Goal: Transaction & Acquisition: Purchase product/service

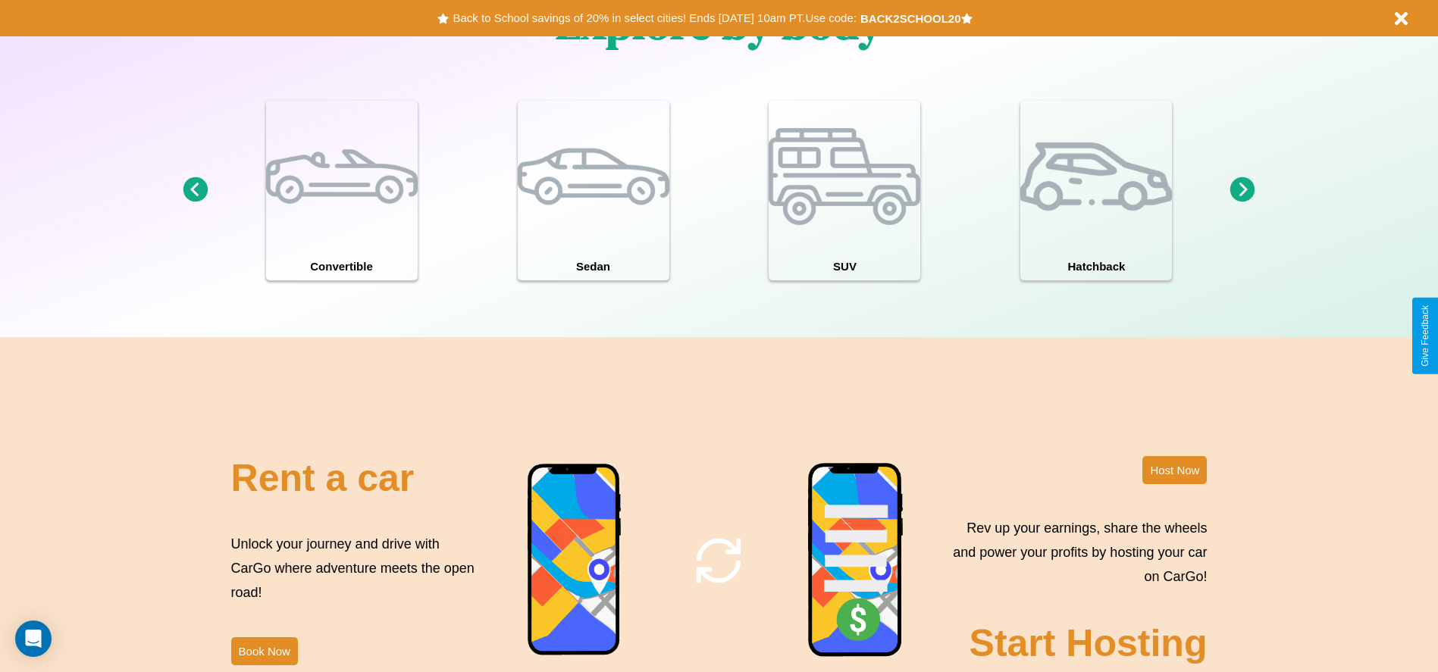
scroll to position [2175, 0]
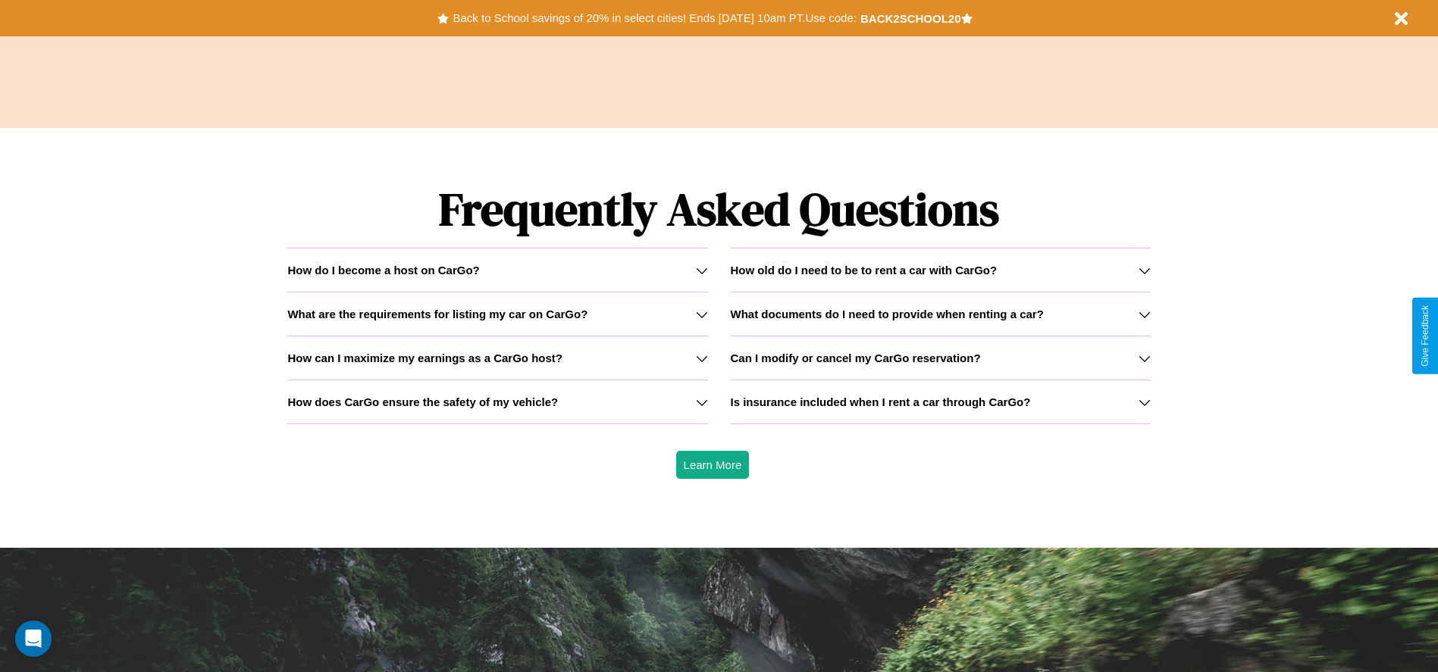
click at [940, 402] on h3 "Is insurance included when I rent a car through CarGo?" at bounding box center [881, 402] width 300 height 13
click at [940, 314] on h3 "What documents do I need to provide when renting a car?" at bounding box center [887, 314] width 313 height 13
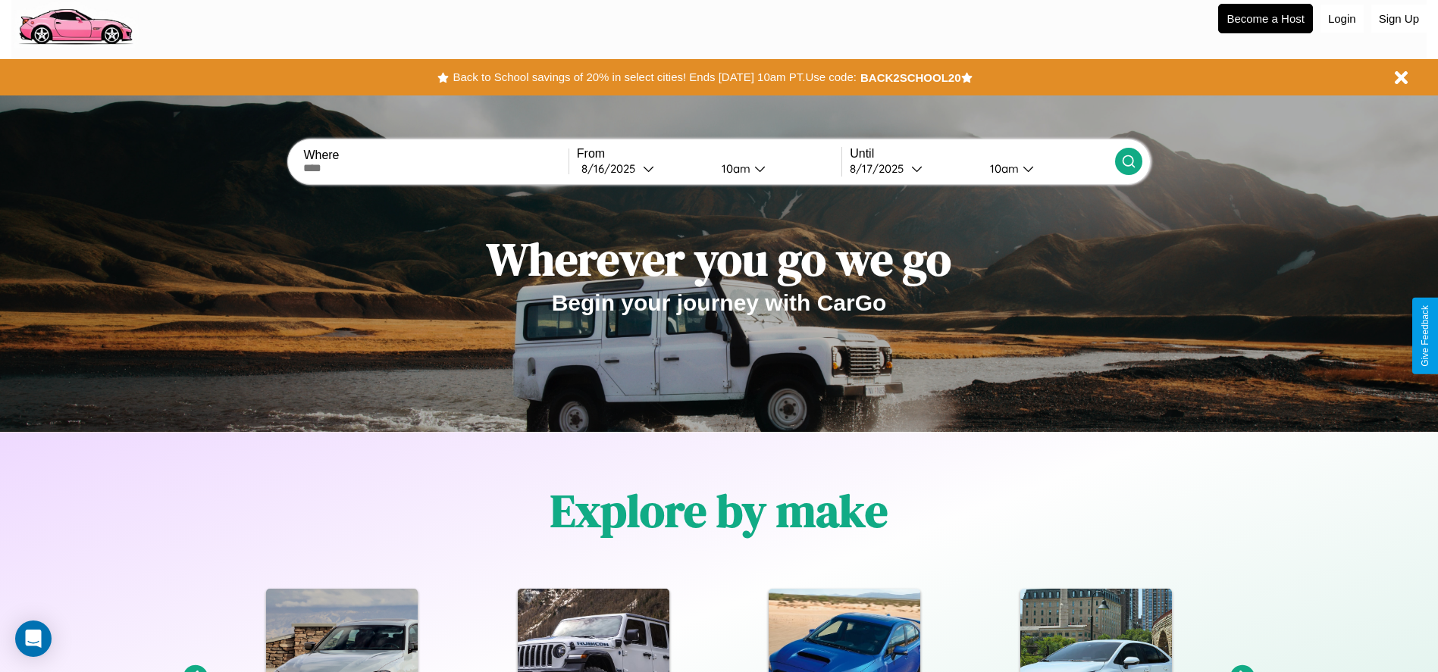
scroll to position [0, 0]
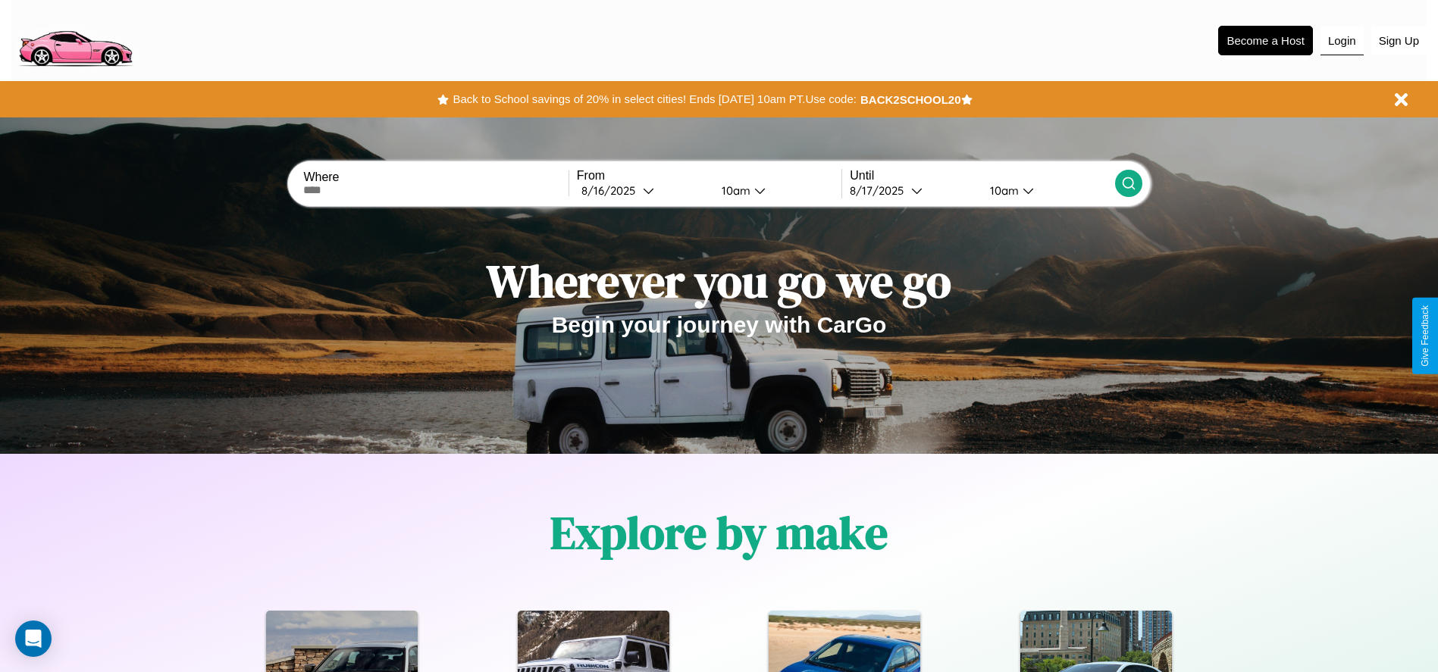
click at [1342, 40] on button "Login" at bounding box center [1342, 41] width 43 height 29
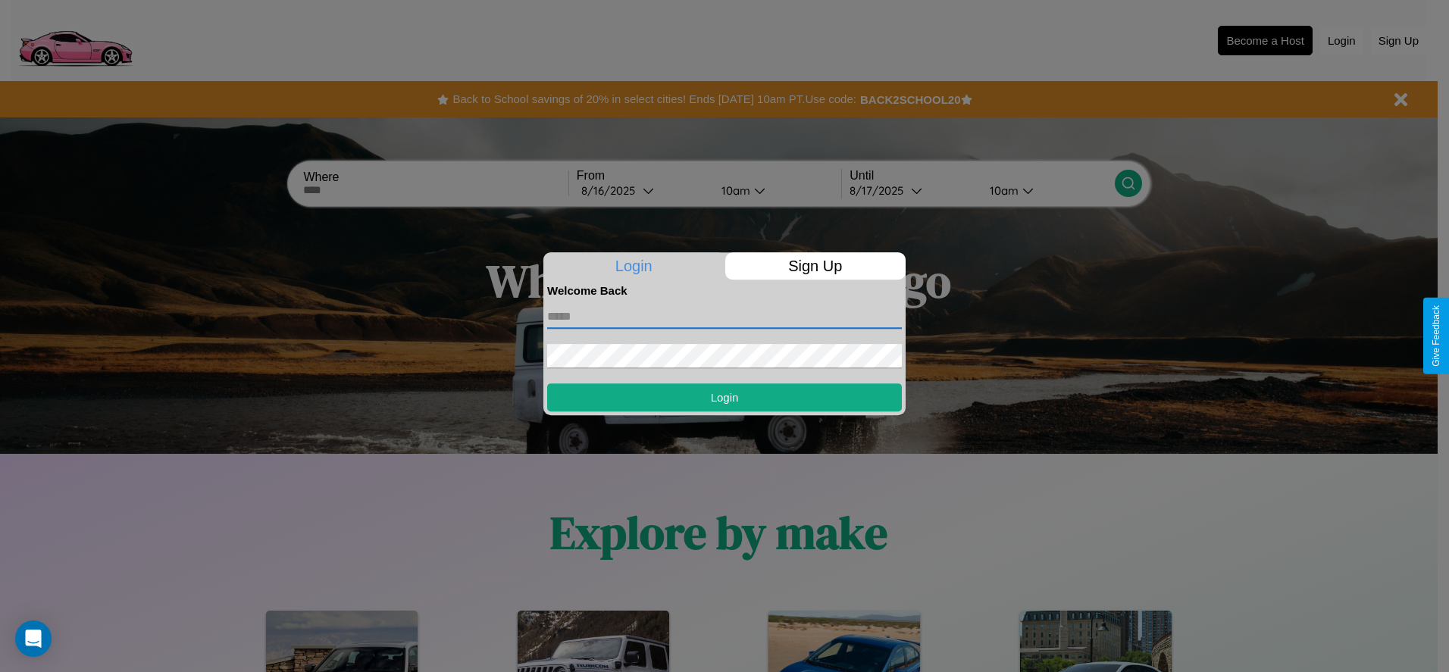
click at [725, 316] on input "text" at bounding box center [724, 317] width 355 height 24
type input "**********"
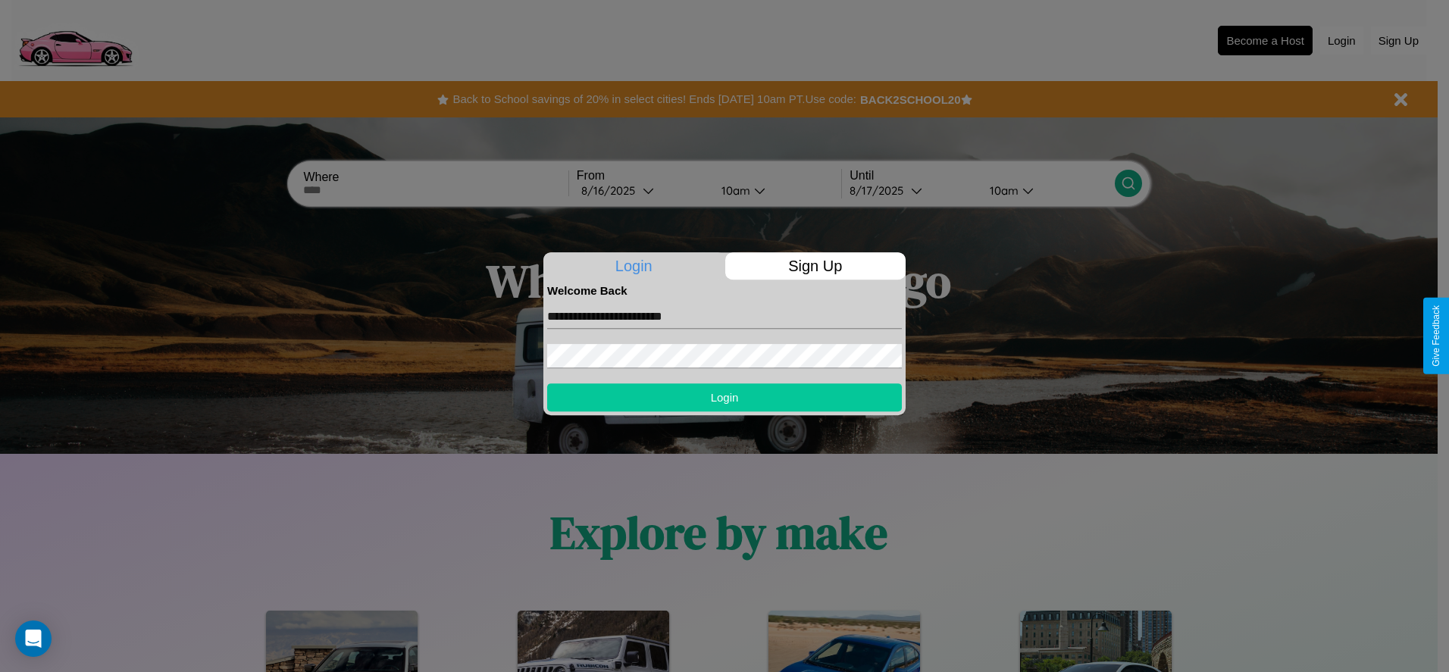
click at [725, 397] on button "Login" at bounding box center [724, 398] width 355 height 28
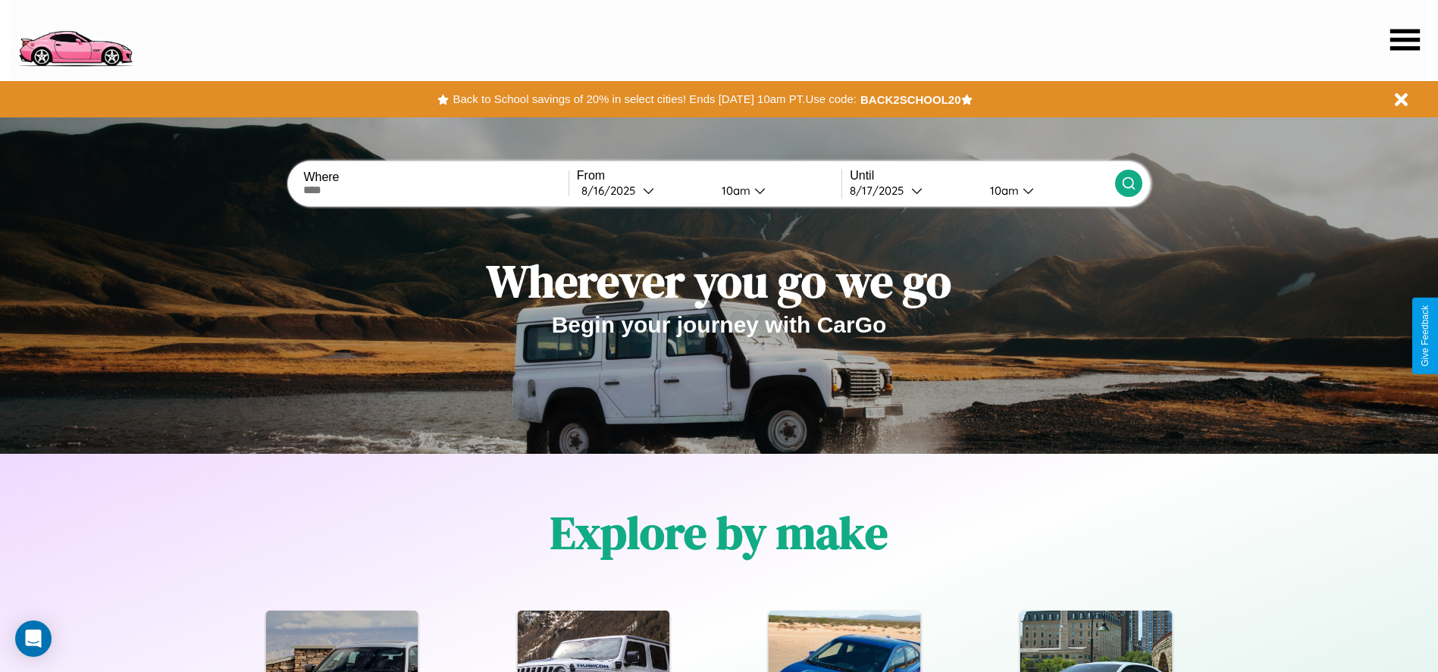
scroll to position [315, 0]
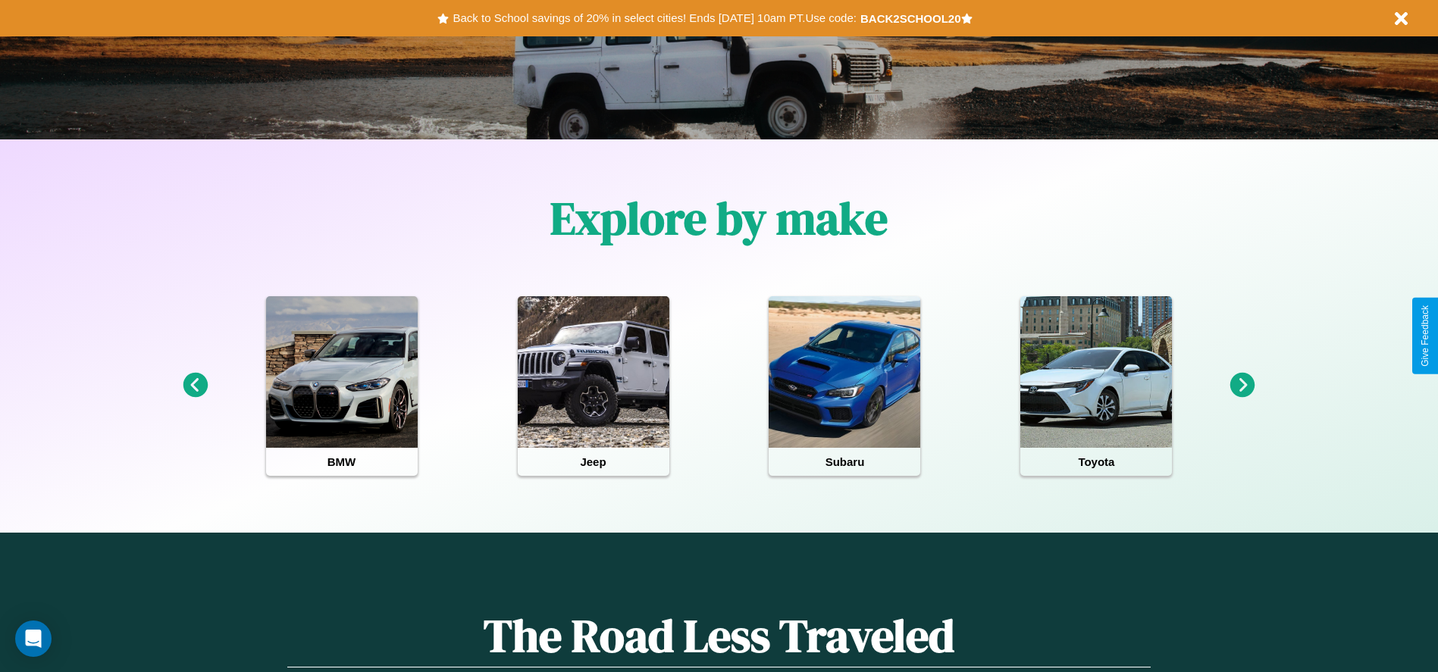
click at [1242, 386] on icon at bounding box center [1242, 385] width 25 height 25
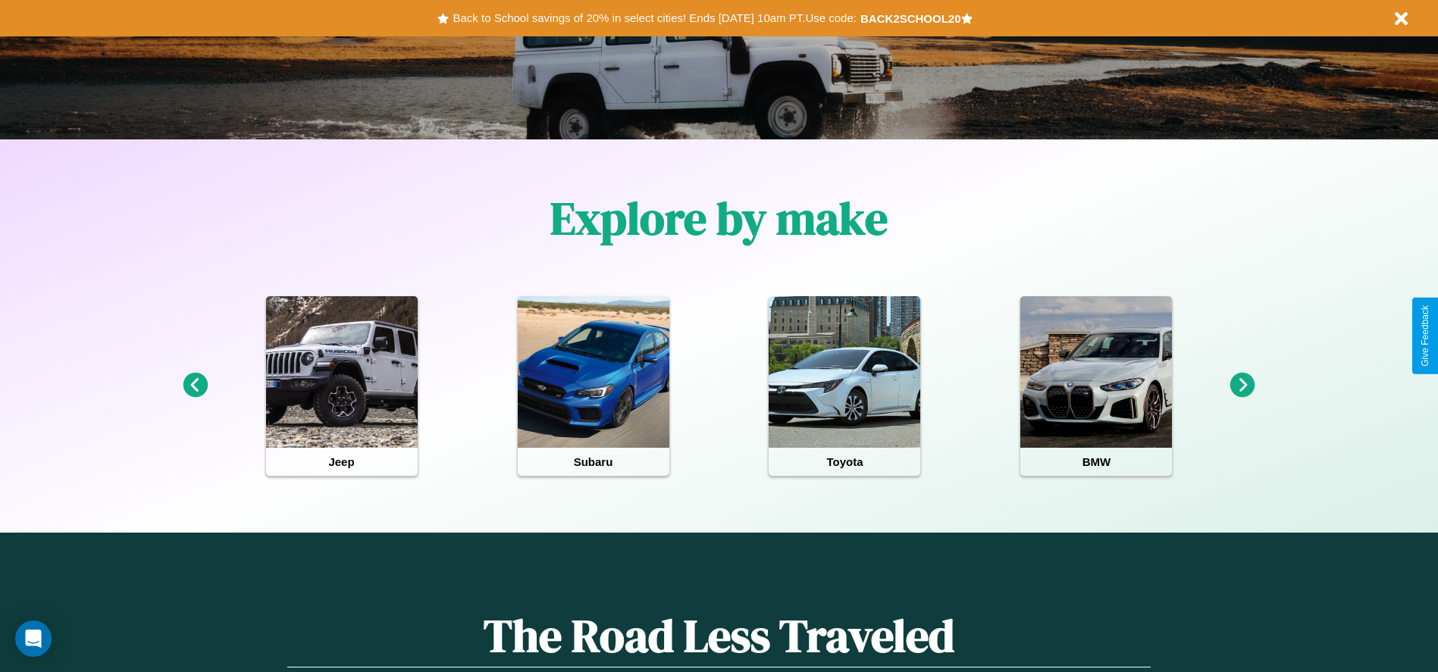
click at [1242, 386] on icon at bounding box center [1242, 385] width 25 height 25
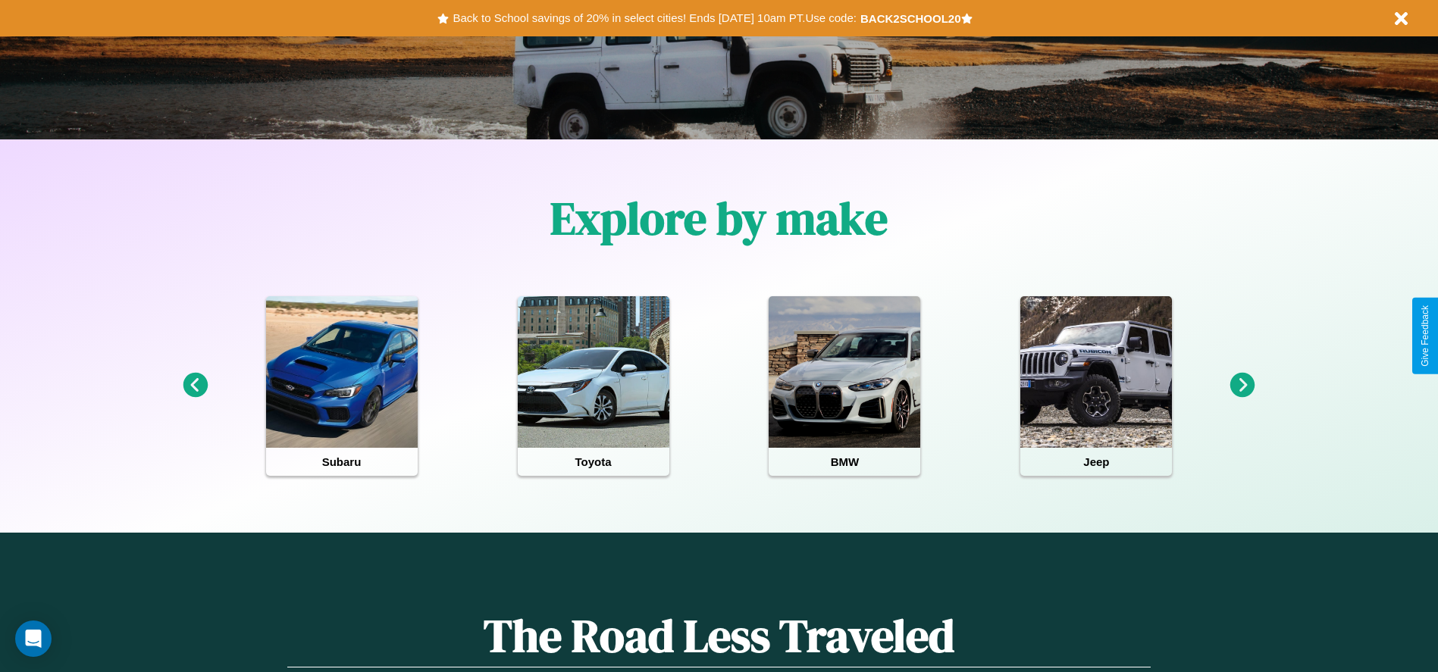
click at [1242, 386] on icon at bounding box center [1242, 385] width 25 height 25
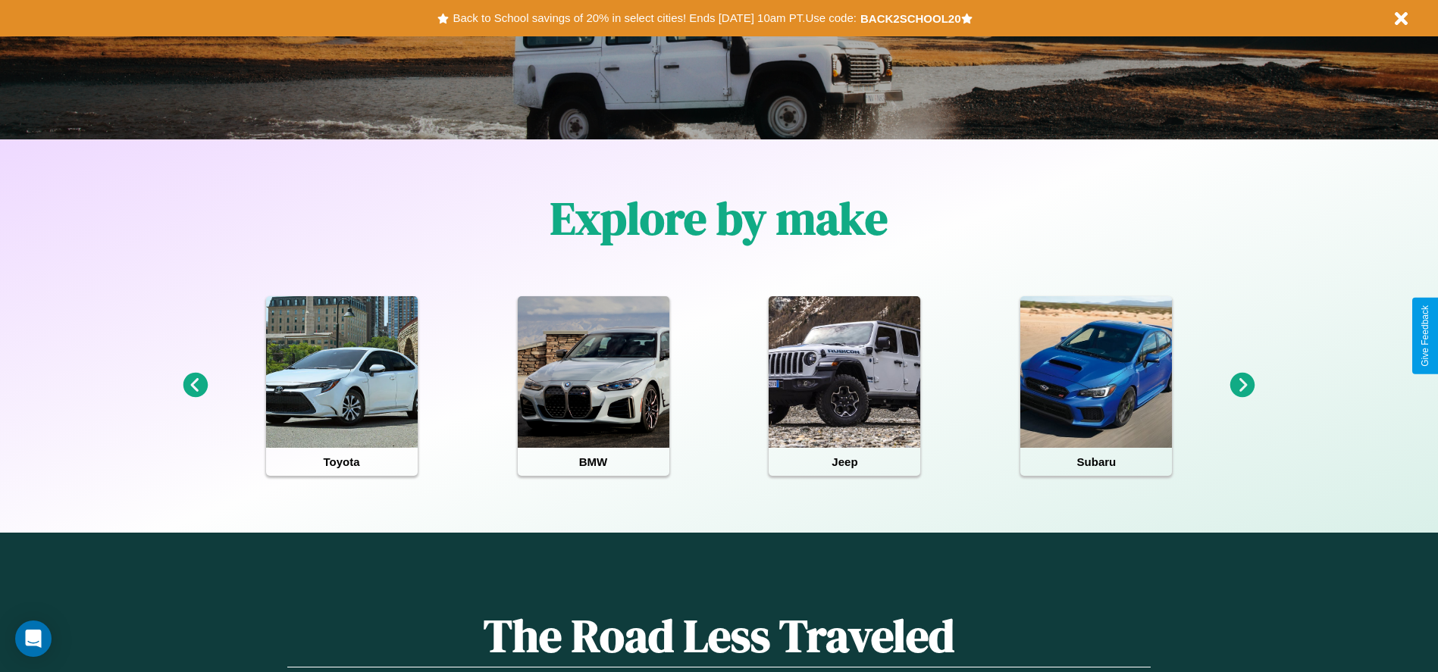
click at [1242, 386] on icon at bounding box center [1242, 385] width 25 height 25
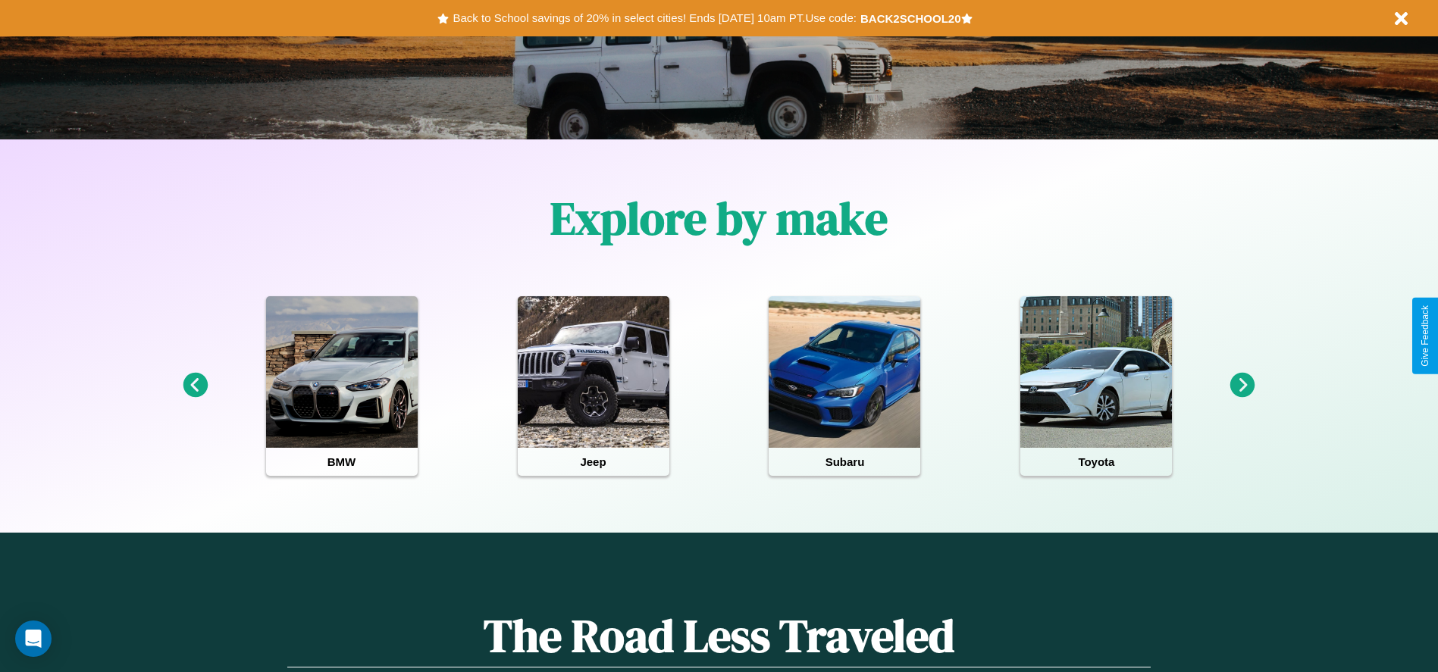
click at [195, 386] on icon at bounding box center [195, 385] width 25 height 25
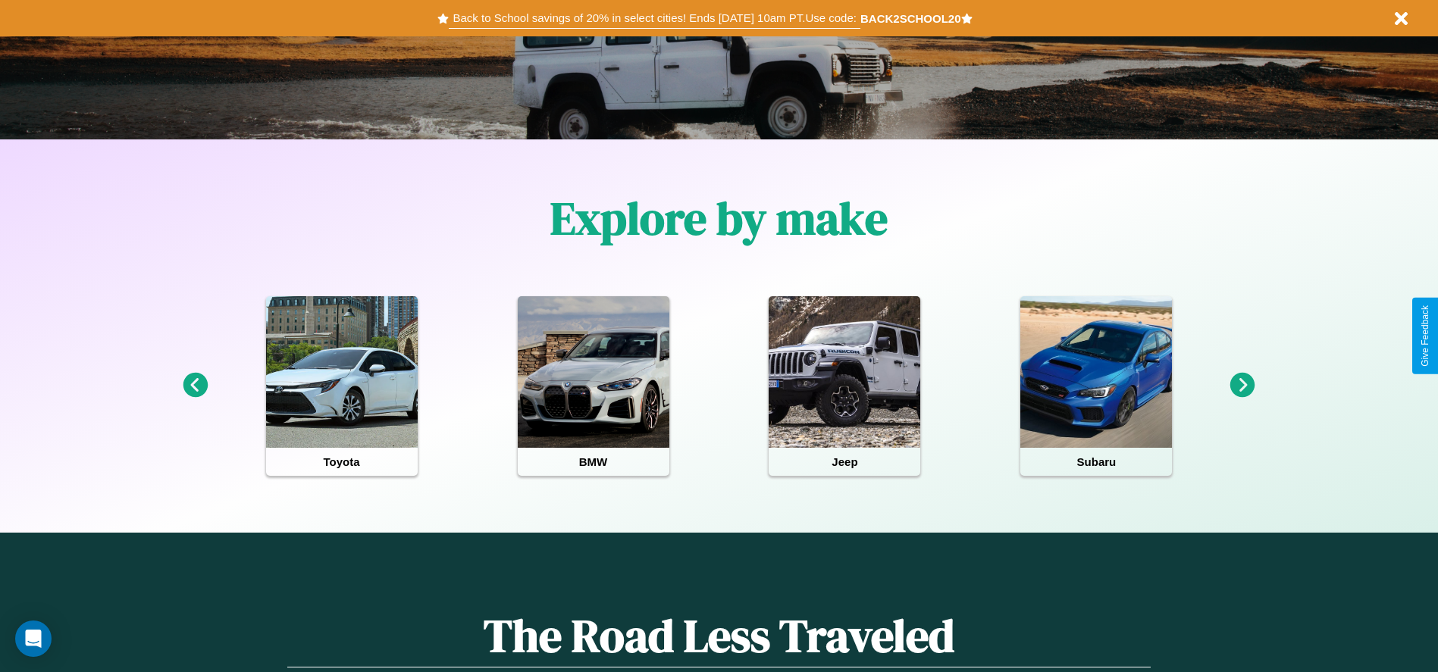
click at [654, 18] on button "Back to School savings of 20% in select cities! Ends 9/1 at 10am PT. Use code:" at bounding box center [654, 18] width 411 height 21
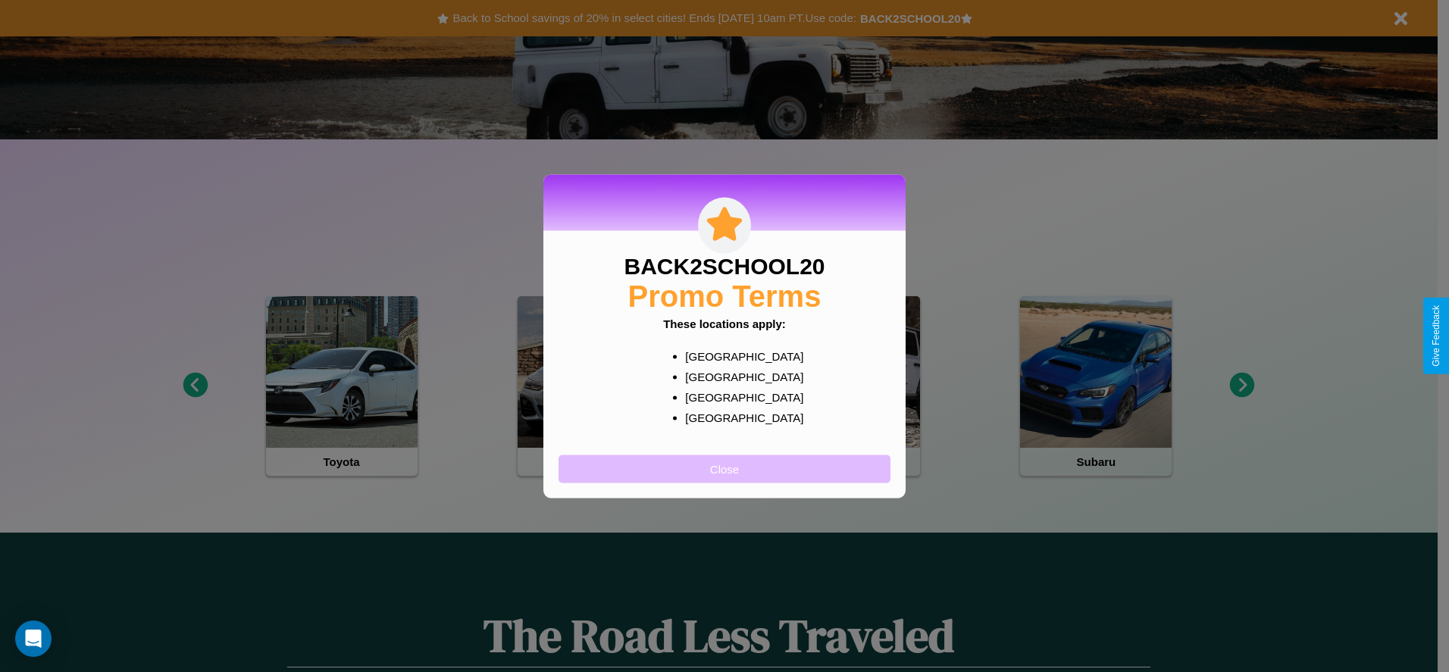
click at [725, 468] on button "Close" at bounding box center [725, 469] width 332 height 28
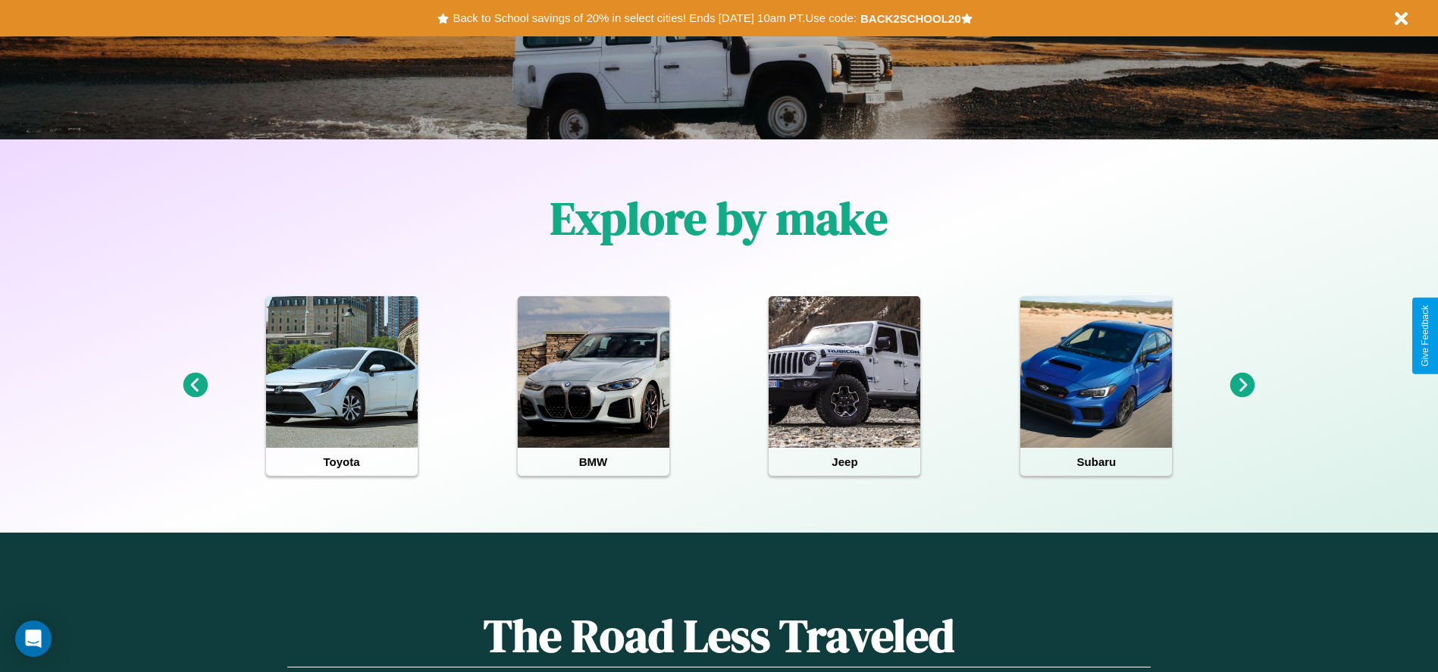
click at [1242, 386] on icon at bounding box center [1242, 385] width 25 height 25
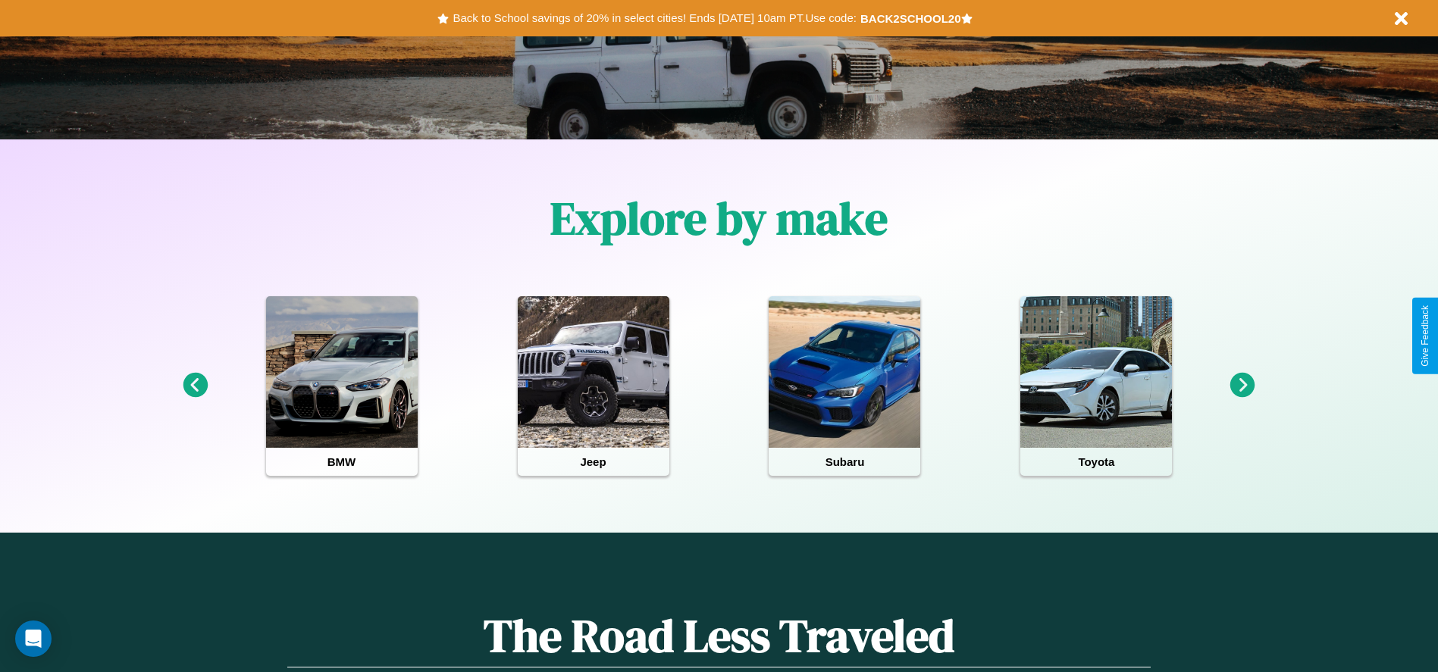
click at [1242, 386] on icon at bounding box center [1242, 385] width 25 height 25
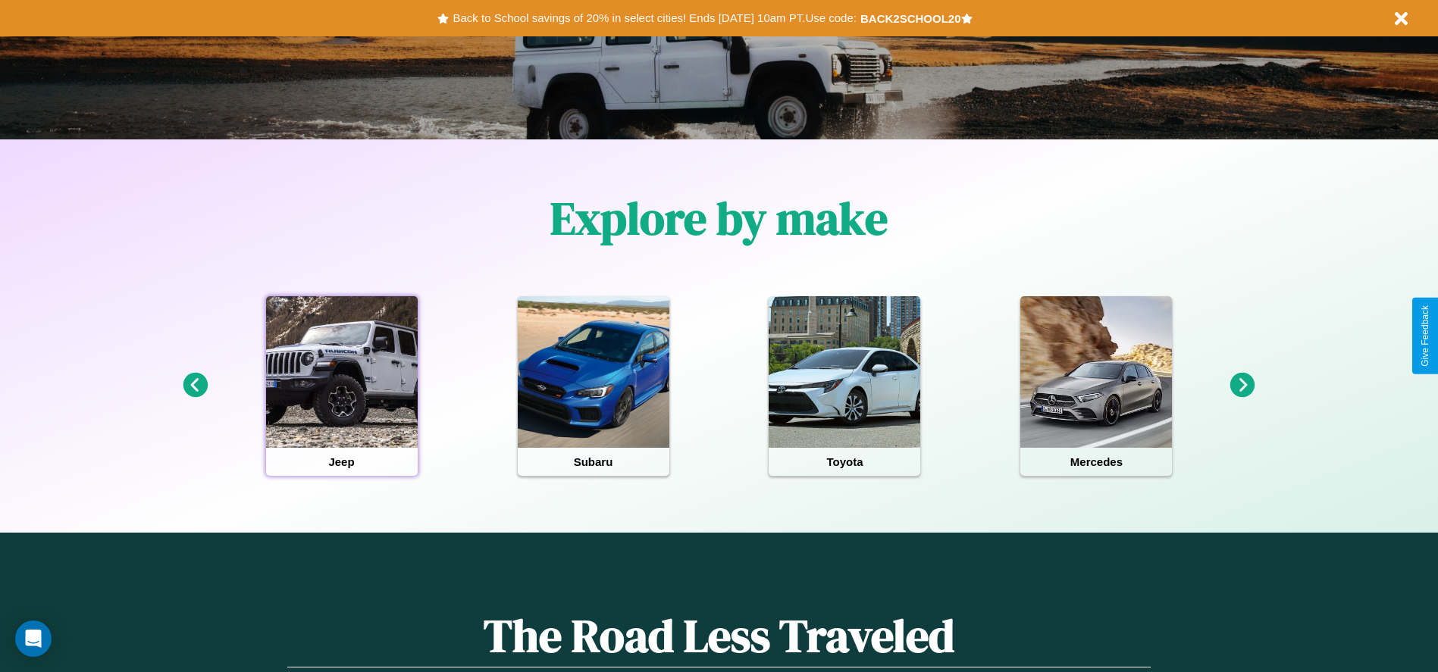
click at [341, 386] on div at bounding box center [342, 372] width 152 height 152
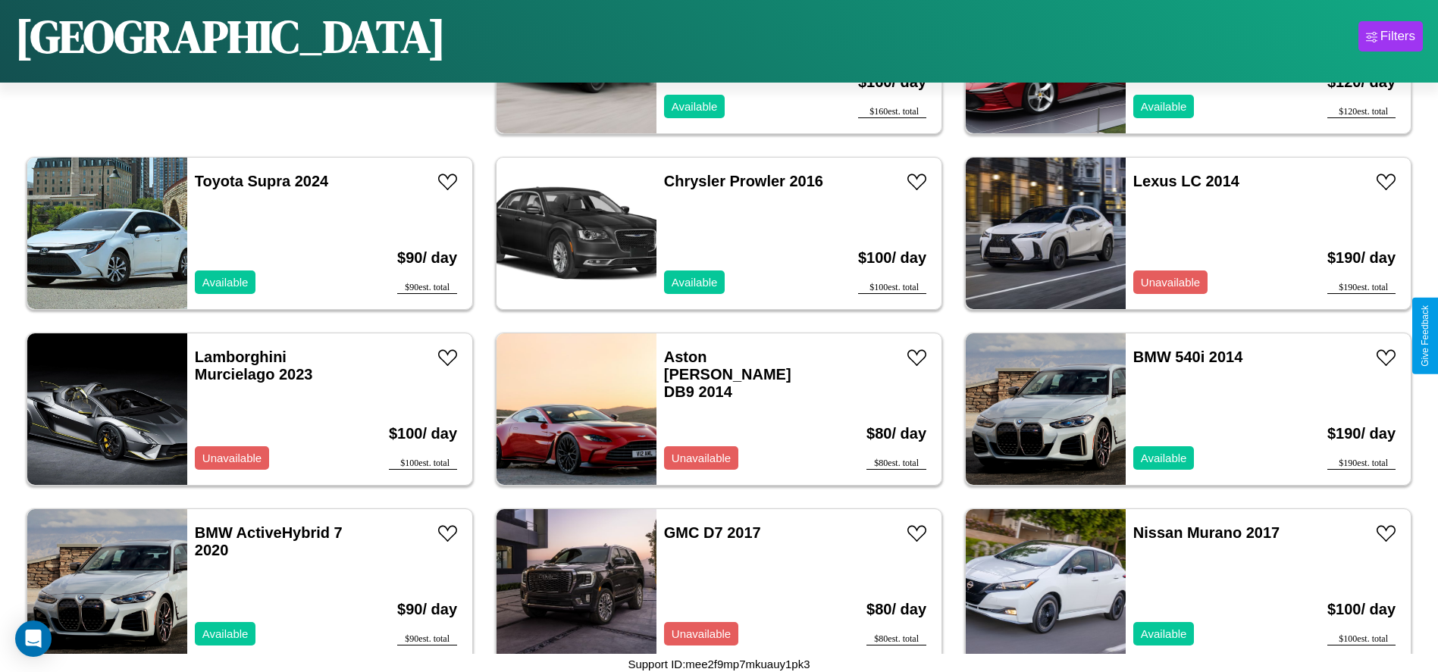
scroll to position [521, 0]
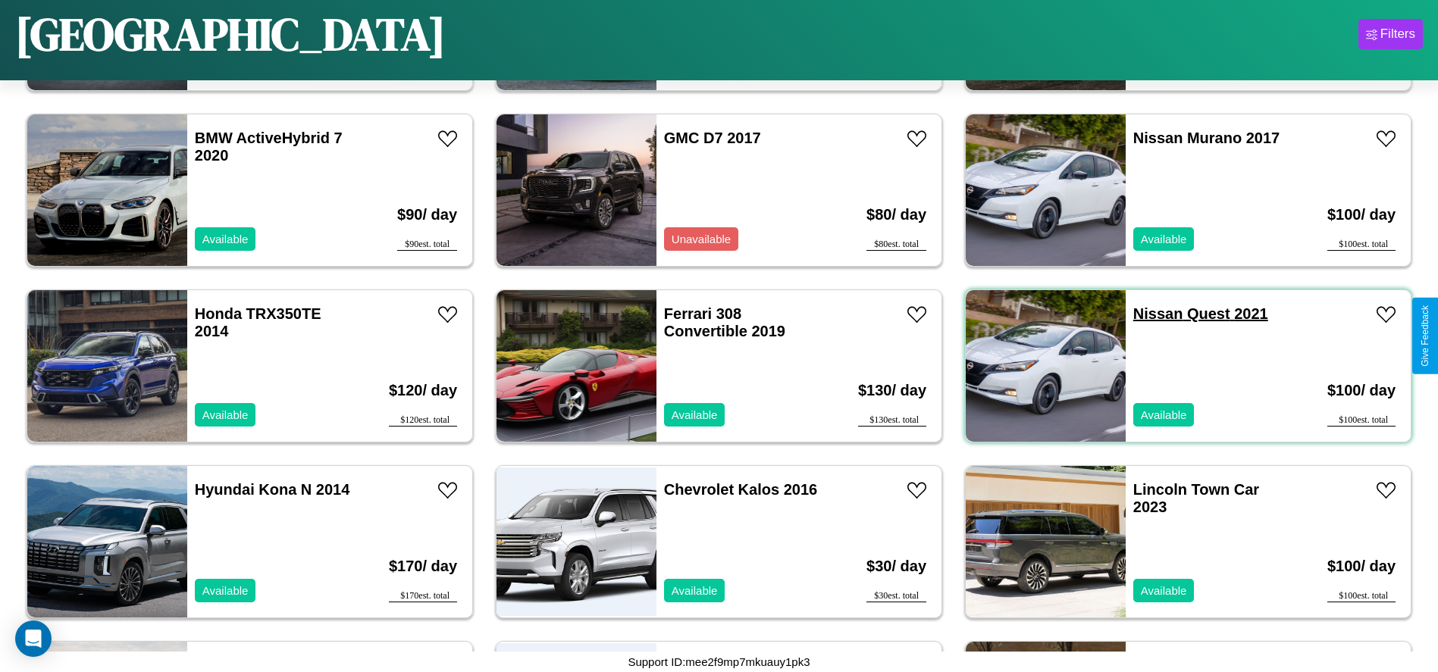
click at [1148, 314] on link "Nissan Quest 2021" at bounding box center [1200, 314] width 135 height 17
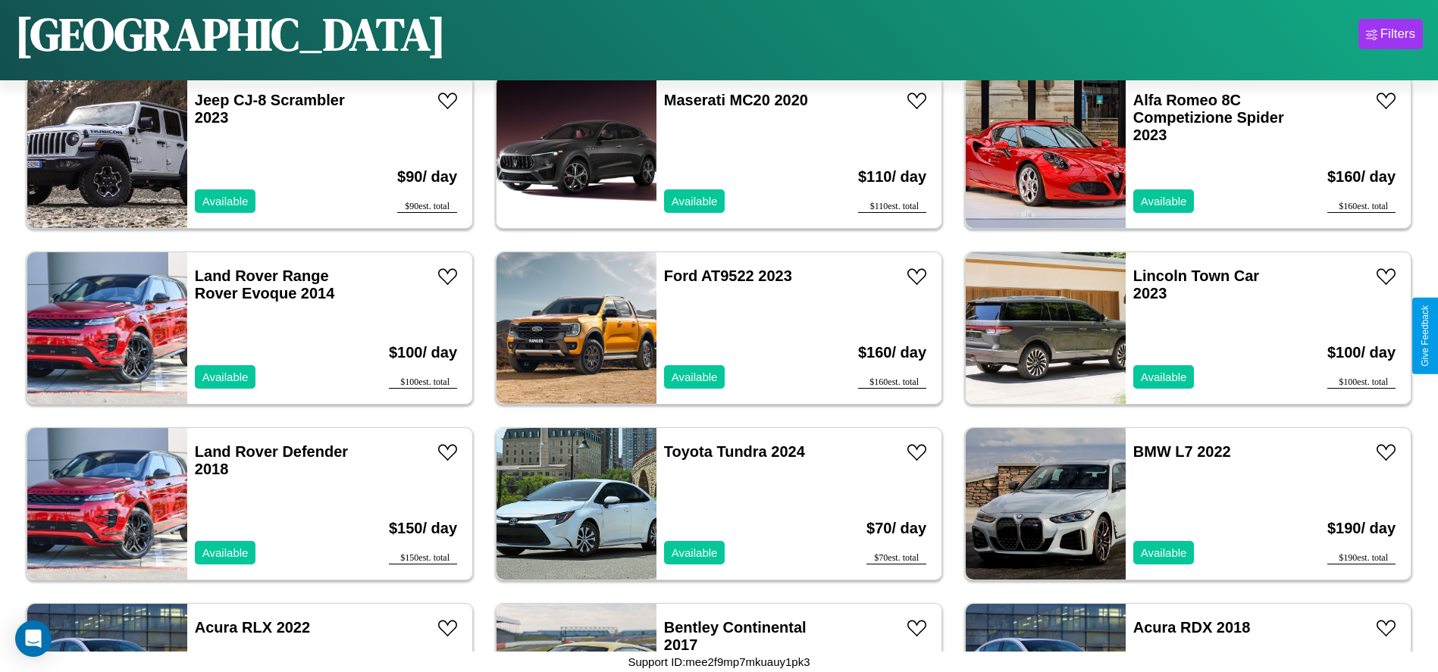
scroll to position [5269, 0]
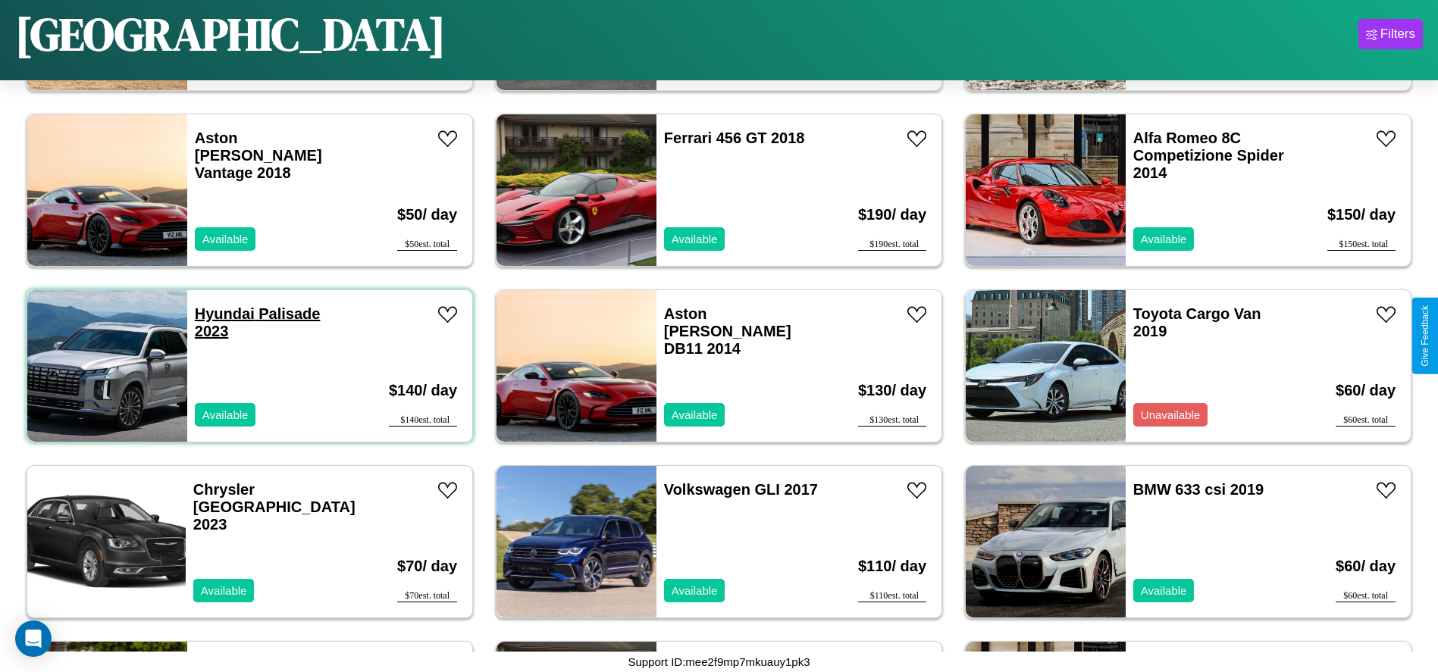
click at [223, 314] on link "Hyundai Palisade 2023" at bounding box center [258, 323] width 126 height 34
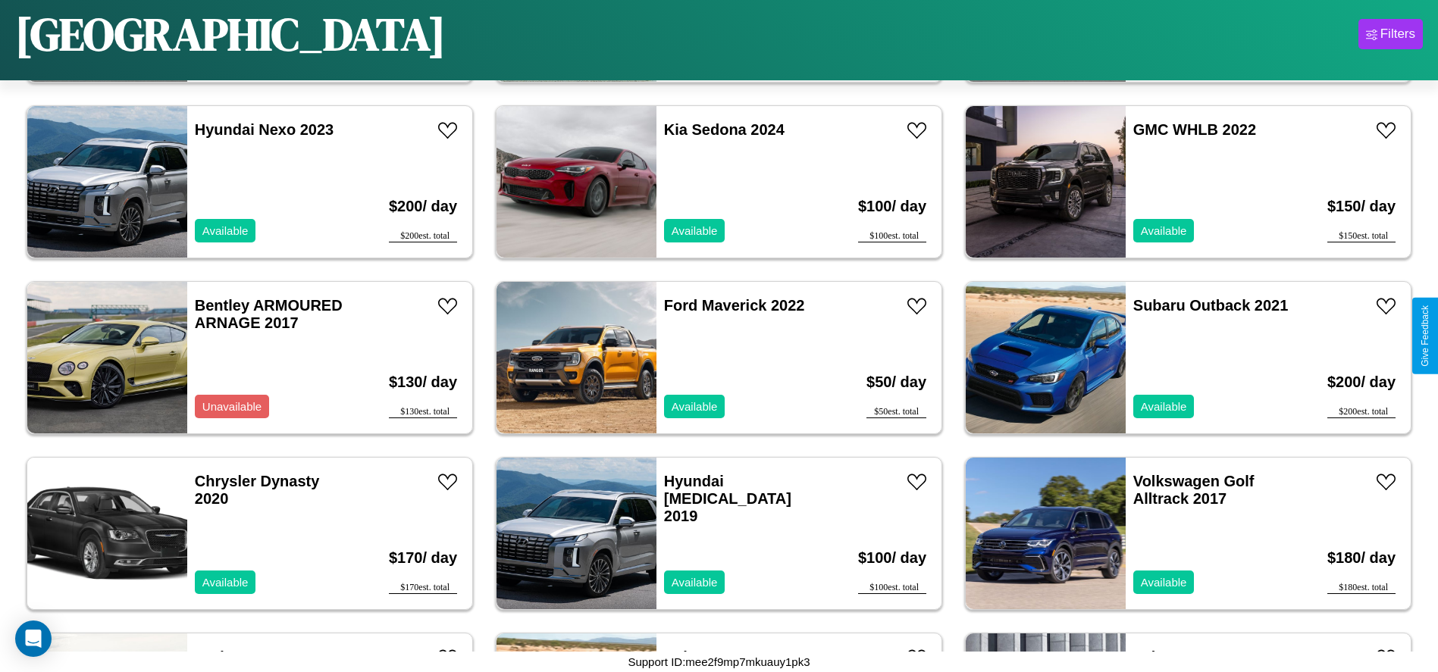
scroll to position [6325, 0]
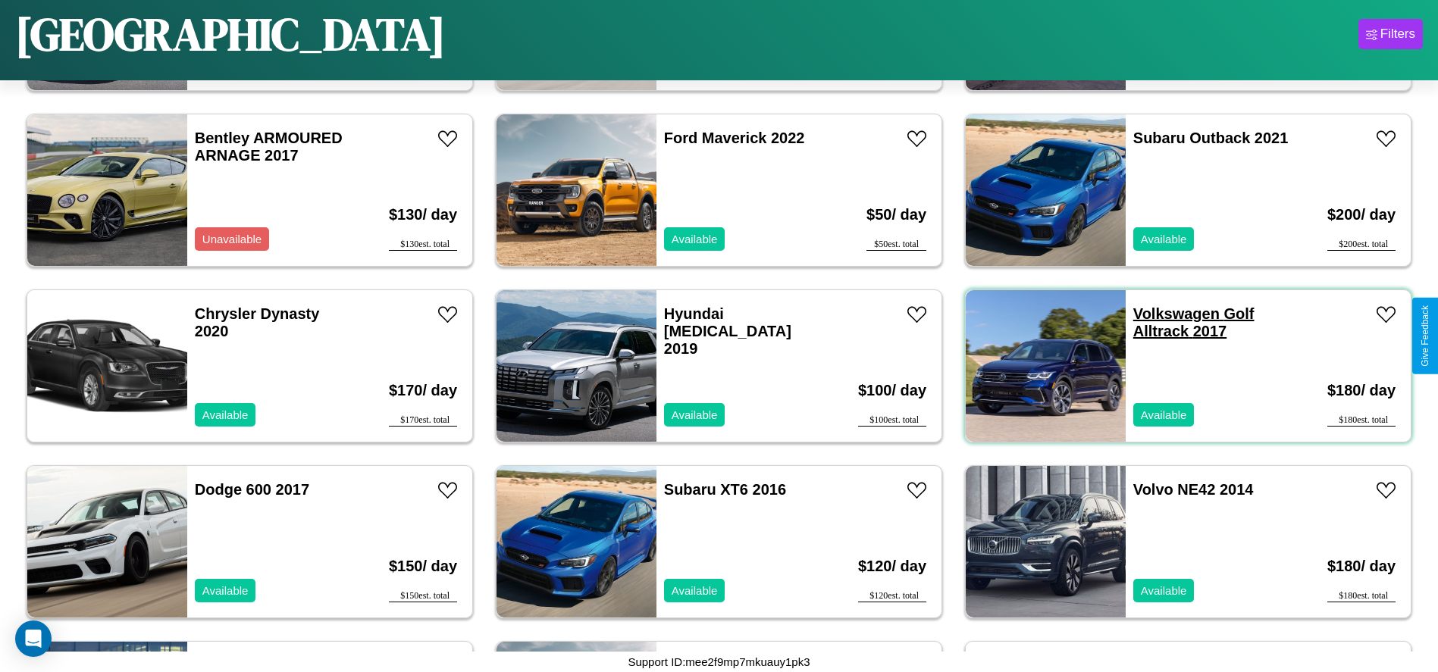
click at [1167, 314] on link "Volkswagen Golf Alltrack 2017" at bounding box center [1193, 323] width 121 height 34
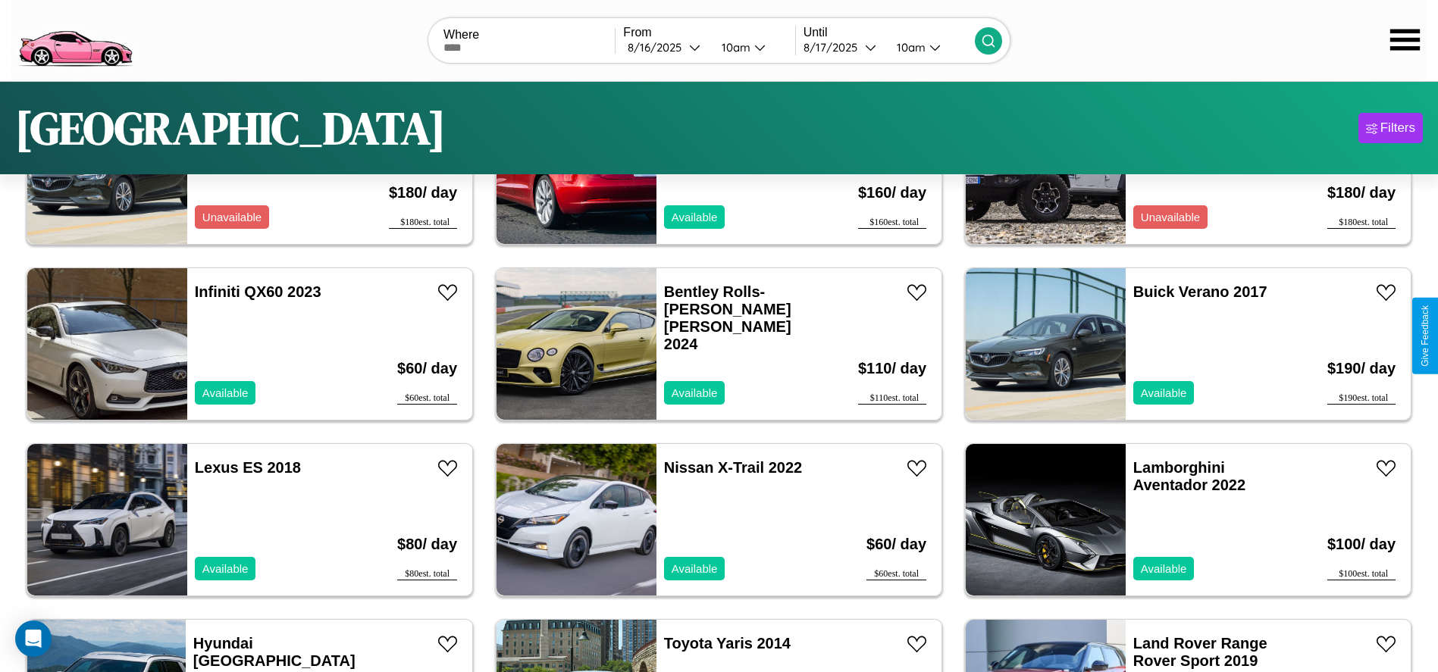
scroll to position [0, 0]
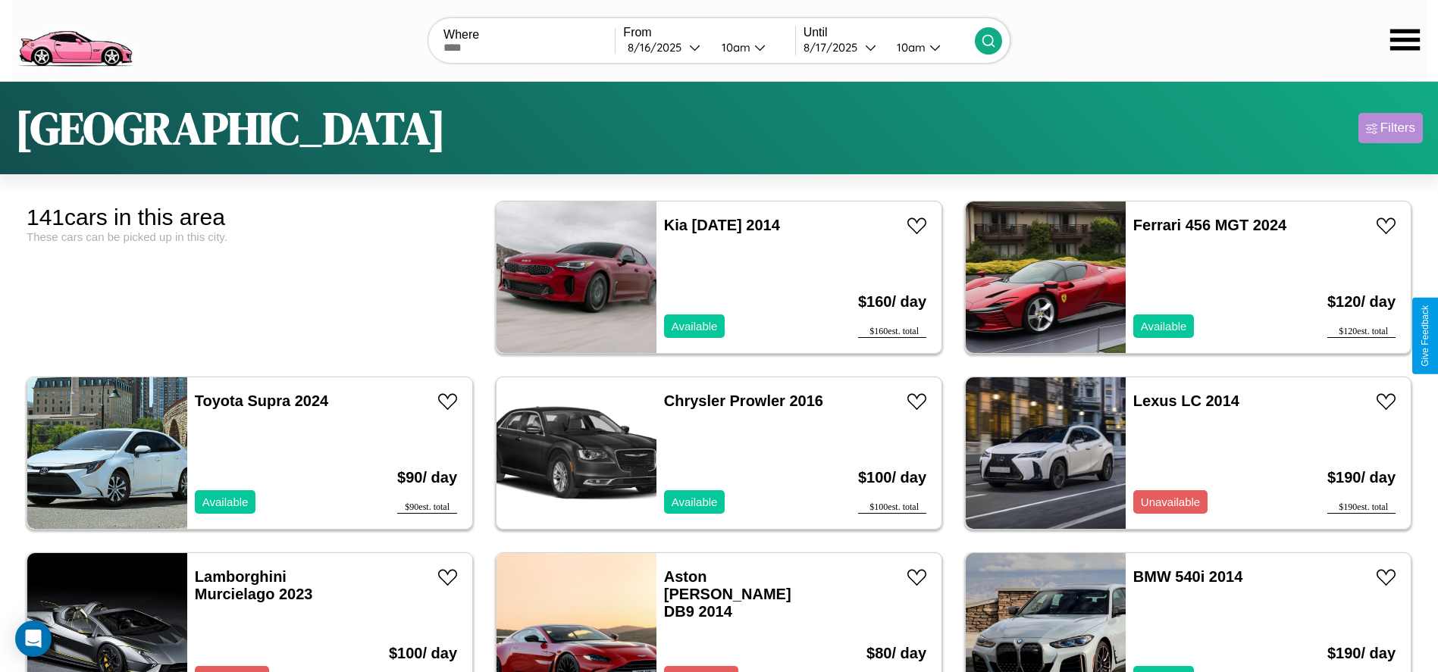
click at [1390, 128] on div "Filters" at bounding box center [1397, 128] width 35 height 15
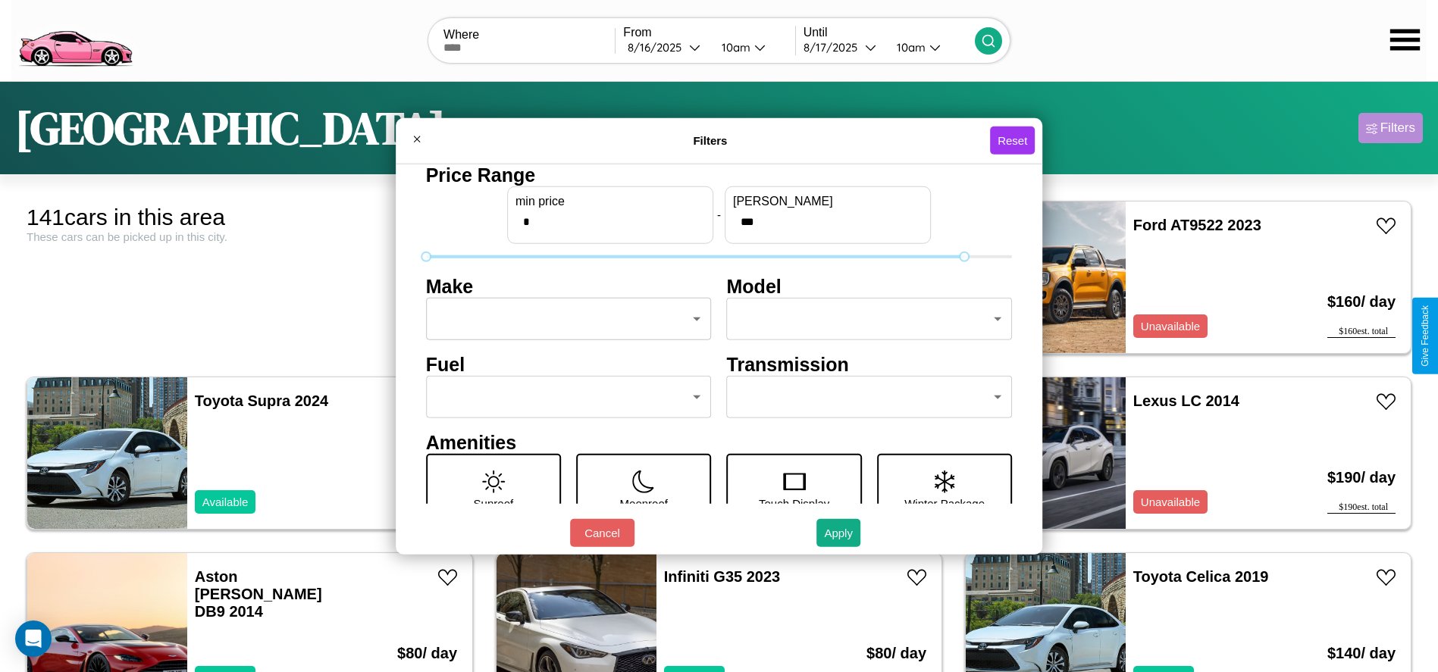
type input "***"
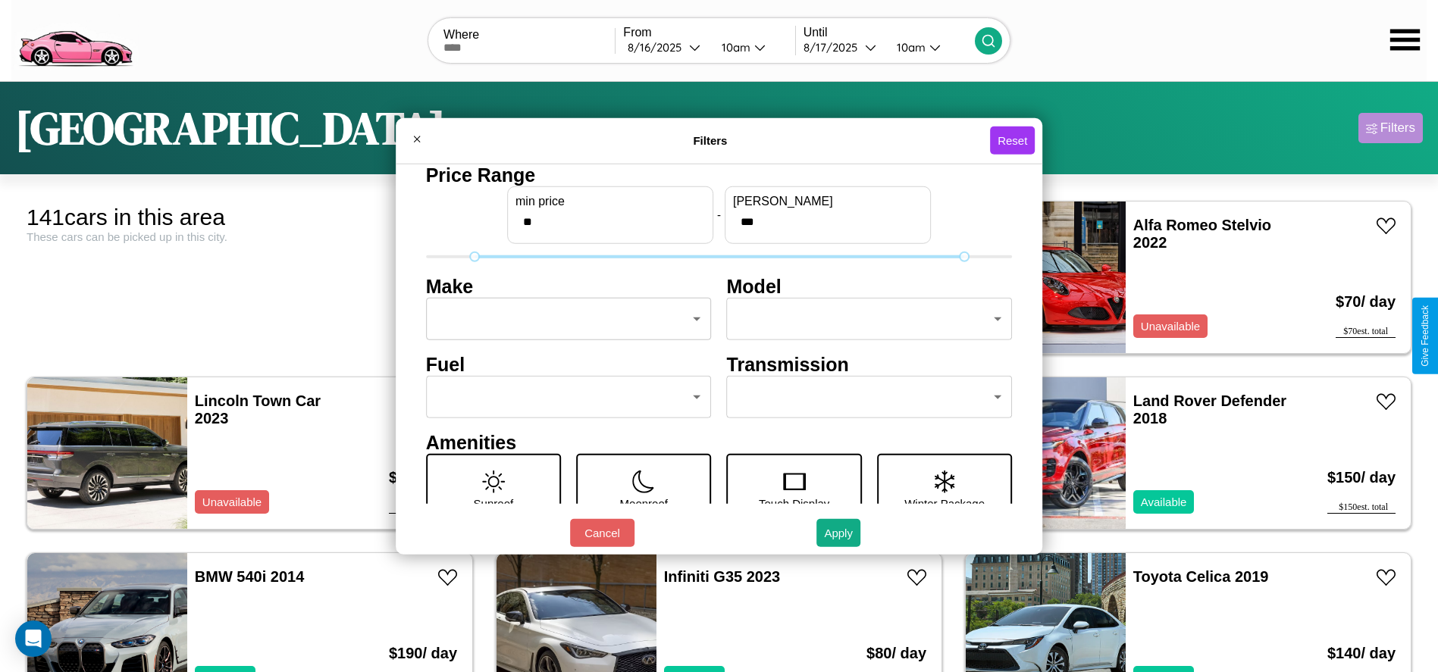
scroll to position [64, 0]
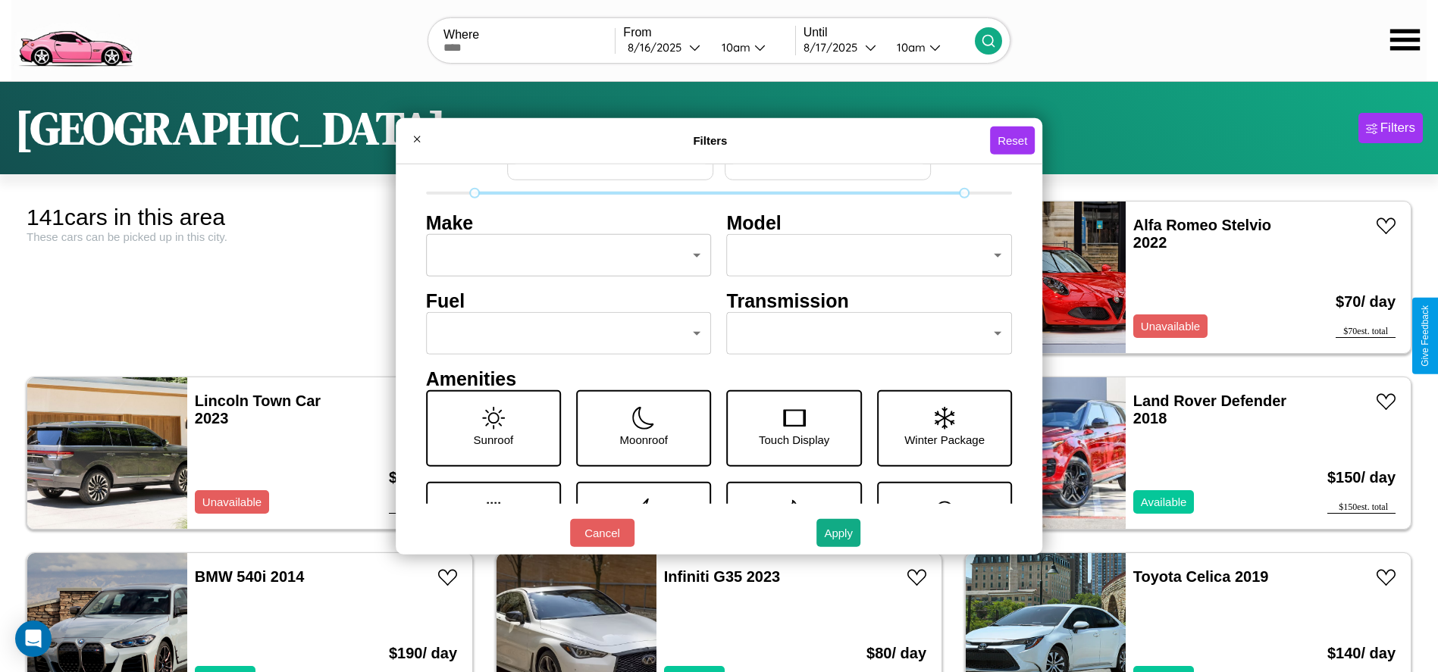
type input "**"
click at [862, 334] on body "CarGo Where From 8 / 16 / 2025 10am Until 8 / 17 / 2025 10am Dallas Filters 141…" at bounding box center [719, 383] width 1438 height 766
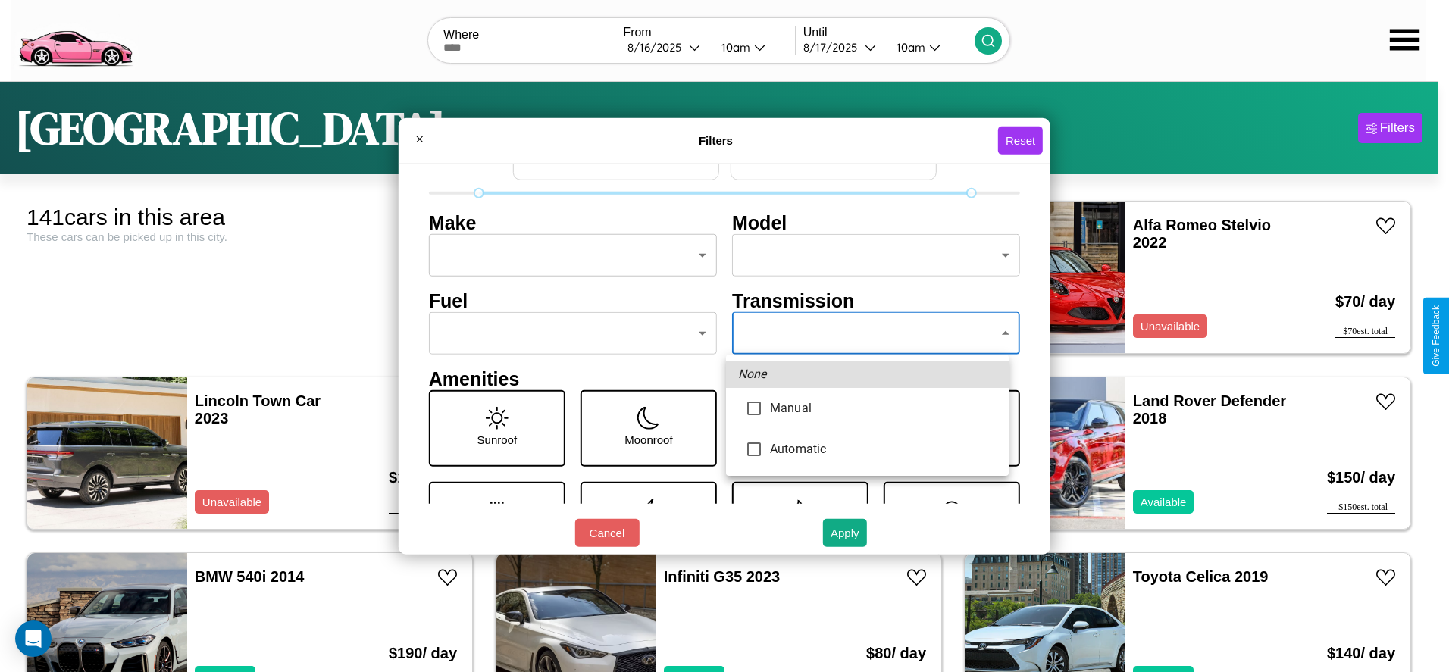
type input "*********"
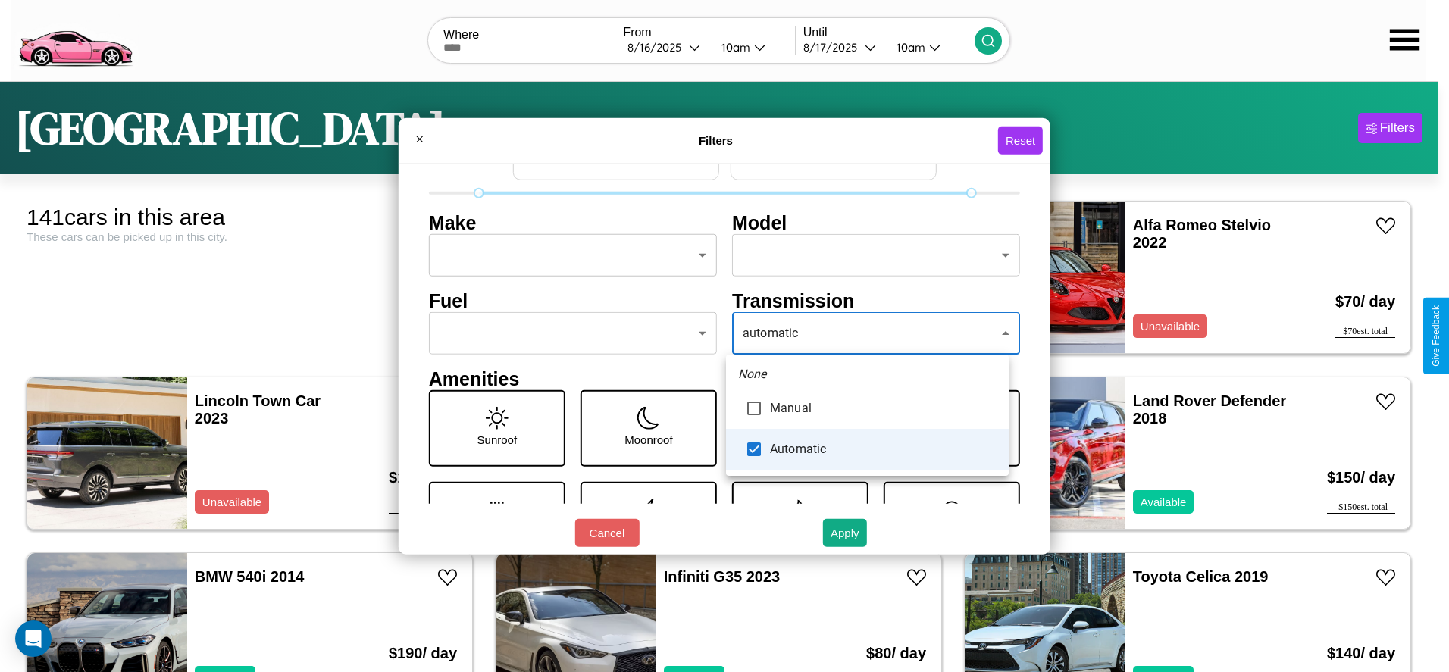
click at [867, 334] on div at bounding box center [724, 336] width 1449 height 672
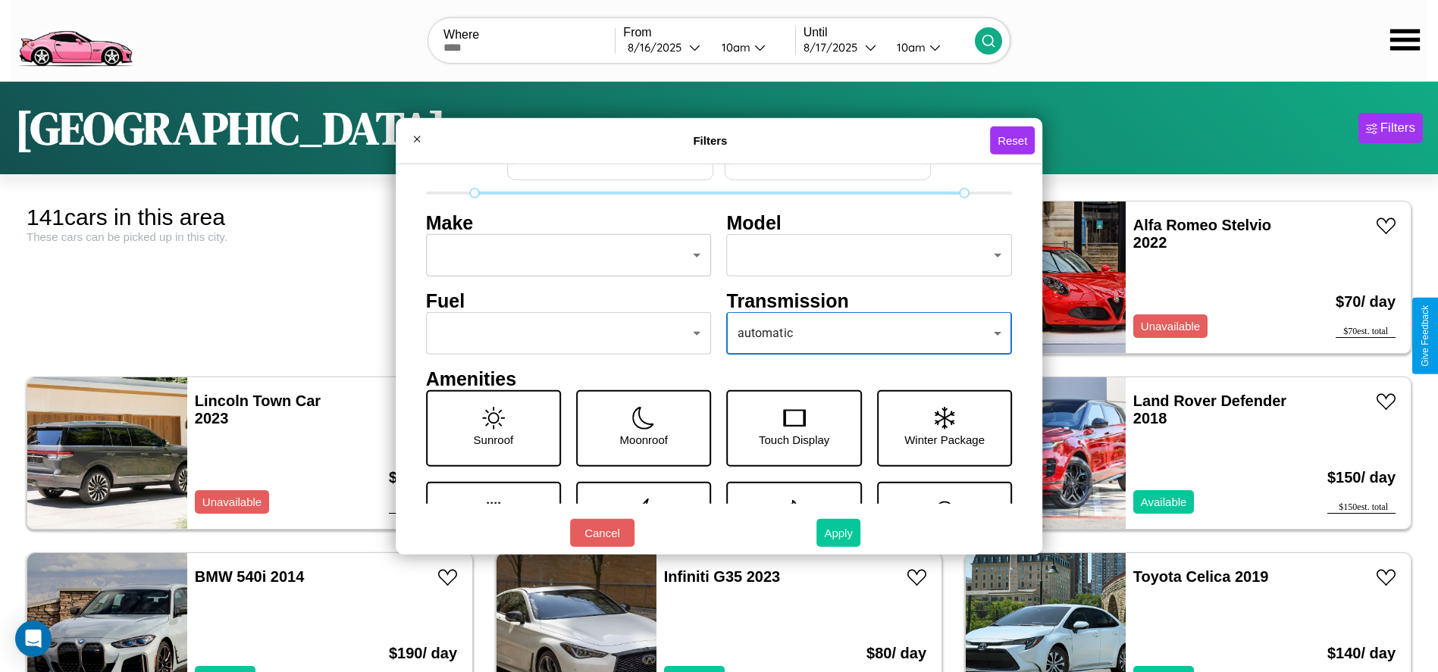
click at [839, 533] on button "Apply" at bounding box center [838, 533] width 44 height 28
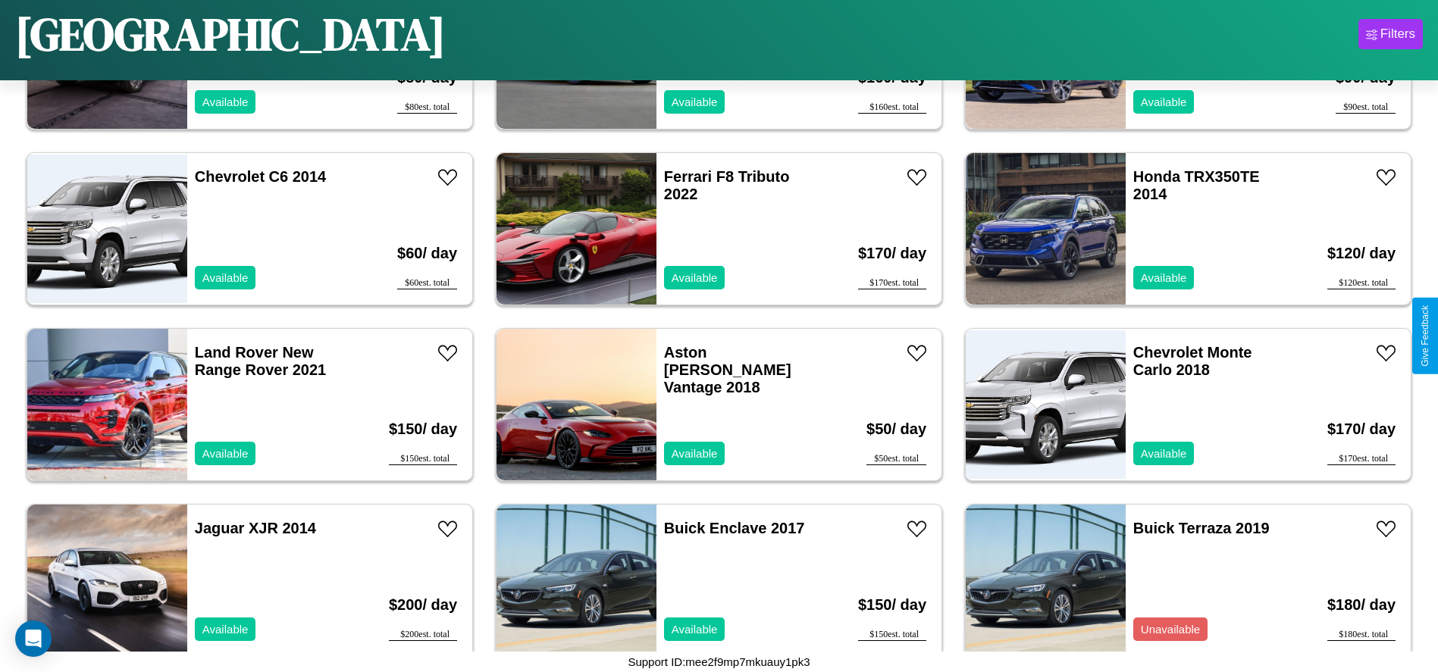
scroll to position [2280, 0]
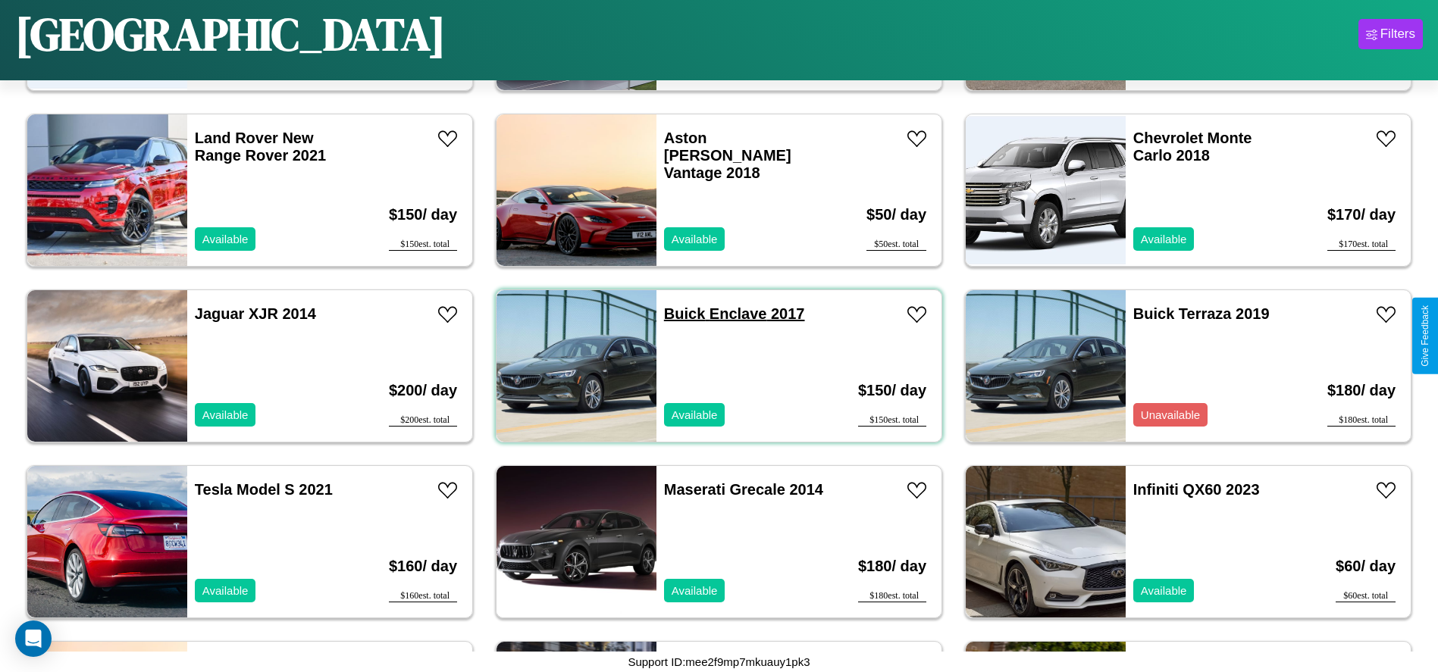
click at [679, 314] on link "Buick Enclave 2017" at bounding box center [734, 314] width 141 height 17
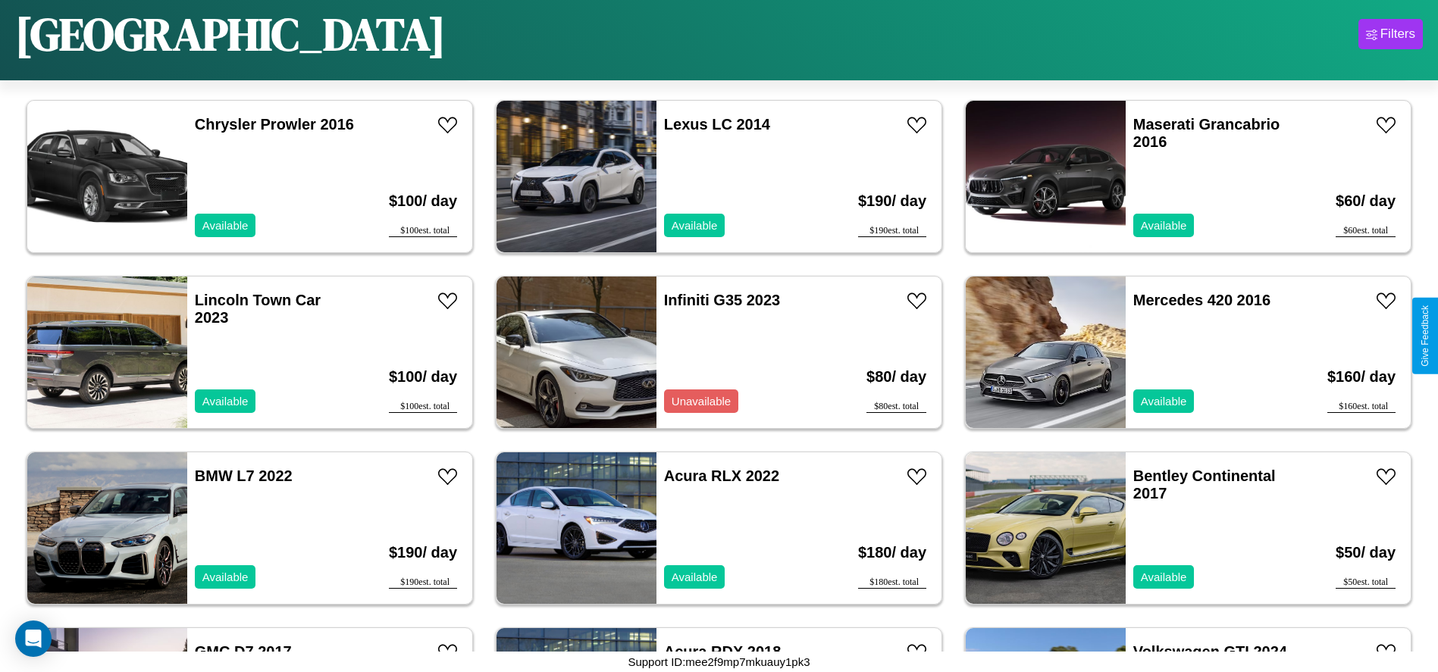
scroll to position [1400, 0]
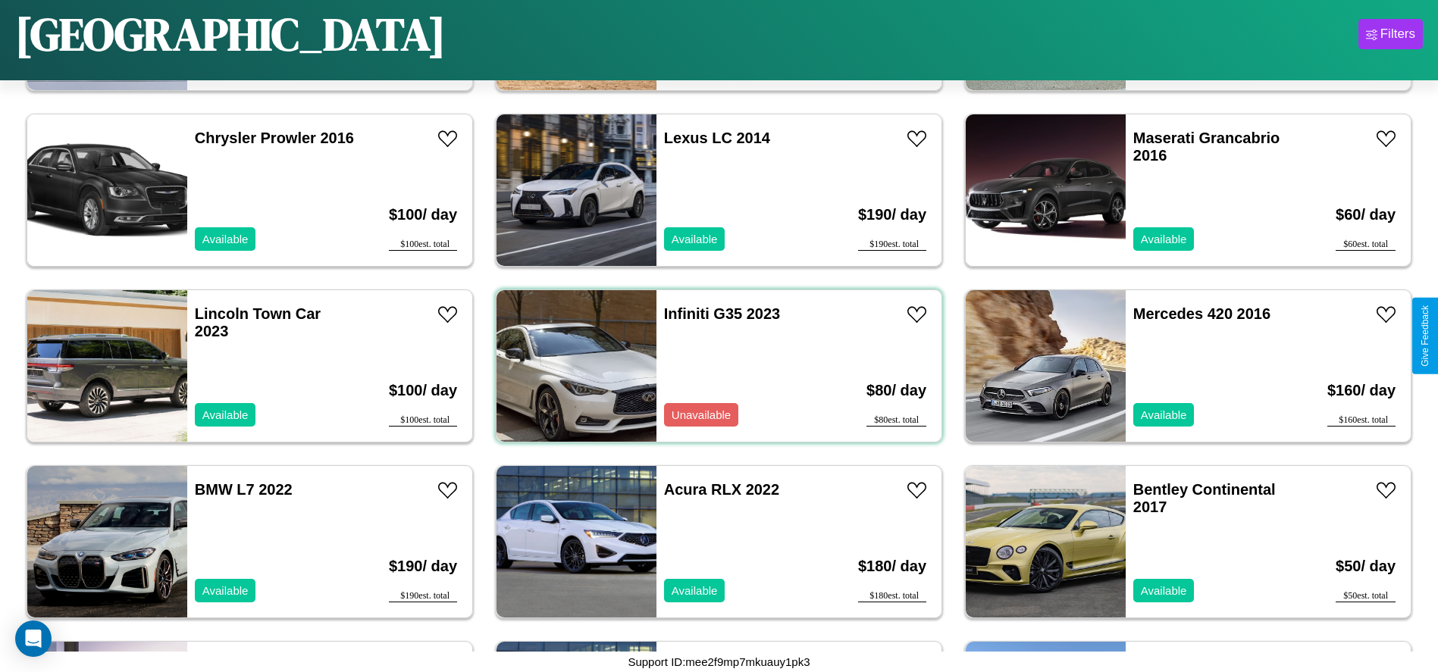
click at [713, 366] on div "Infiniti G35 2023 Unavailable" at bounding box center [743, 366] width 175 height 152
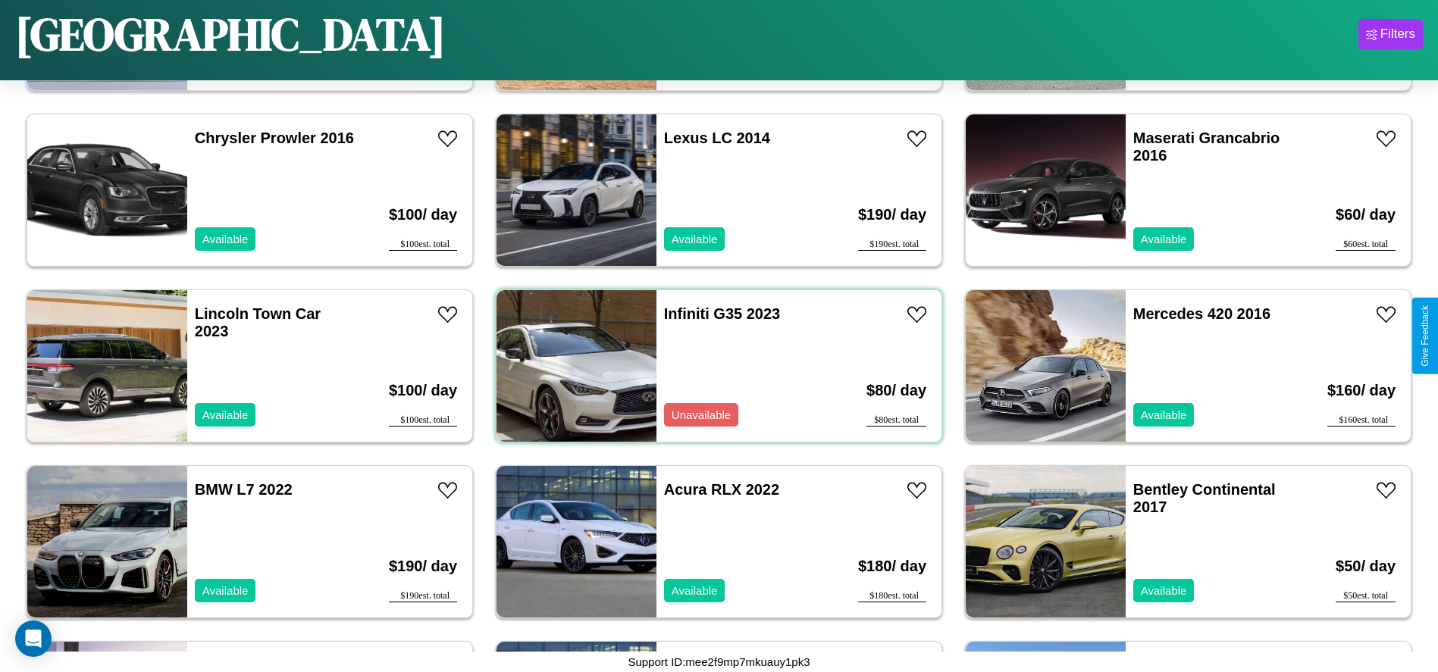
click at [713, 366] on div "Infiniti G35 2023 Unavailable" at bounding box center [743, 366] width 175 height 152
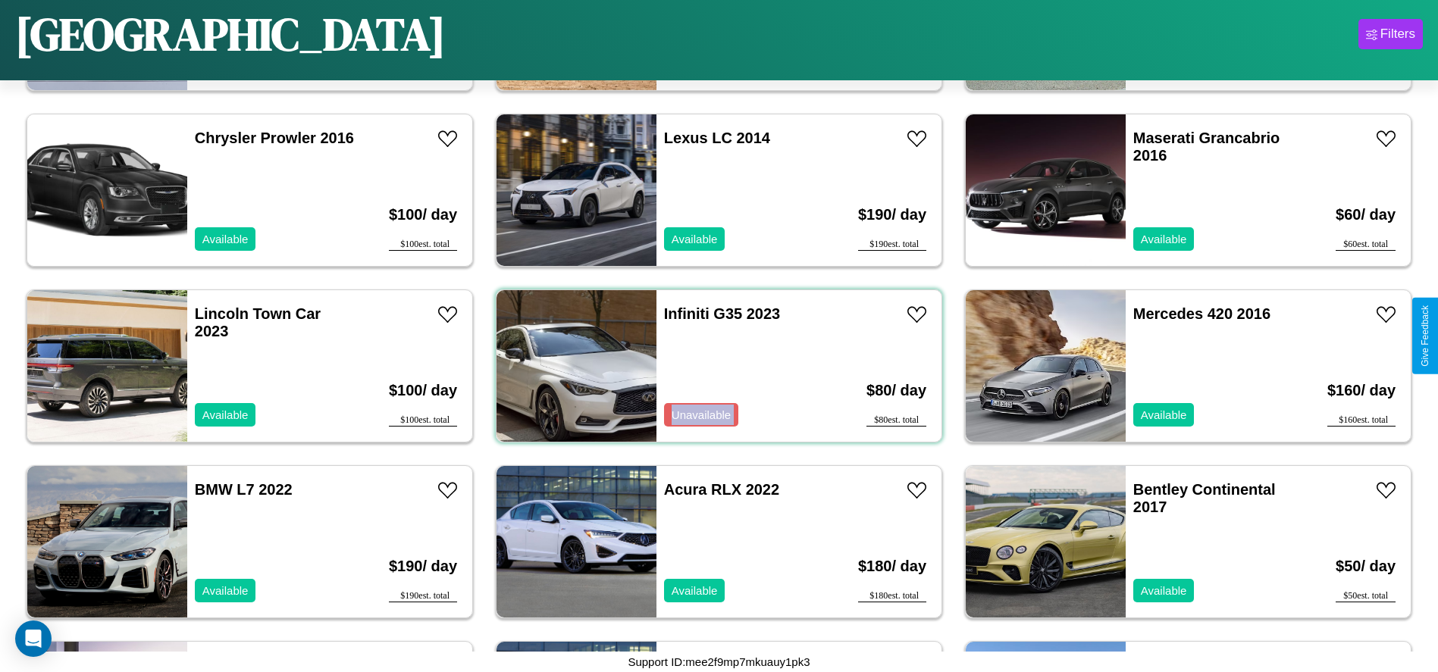
click at [713, 366] on div "Infiniti G35 2023 Unavailable" at bounding box center [743, 366] width 175 height 152
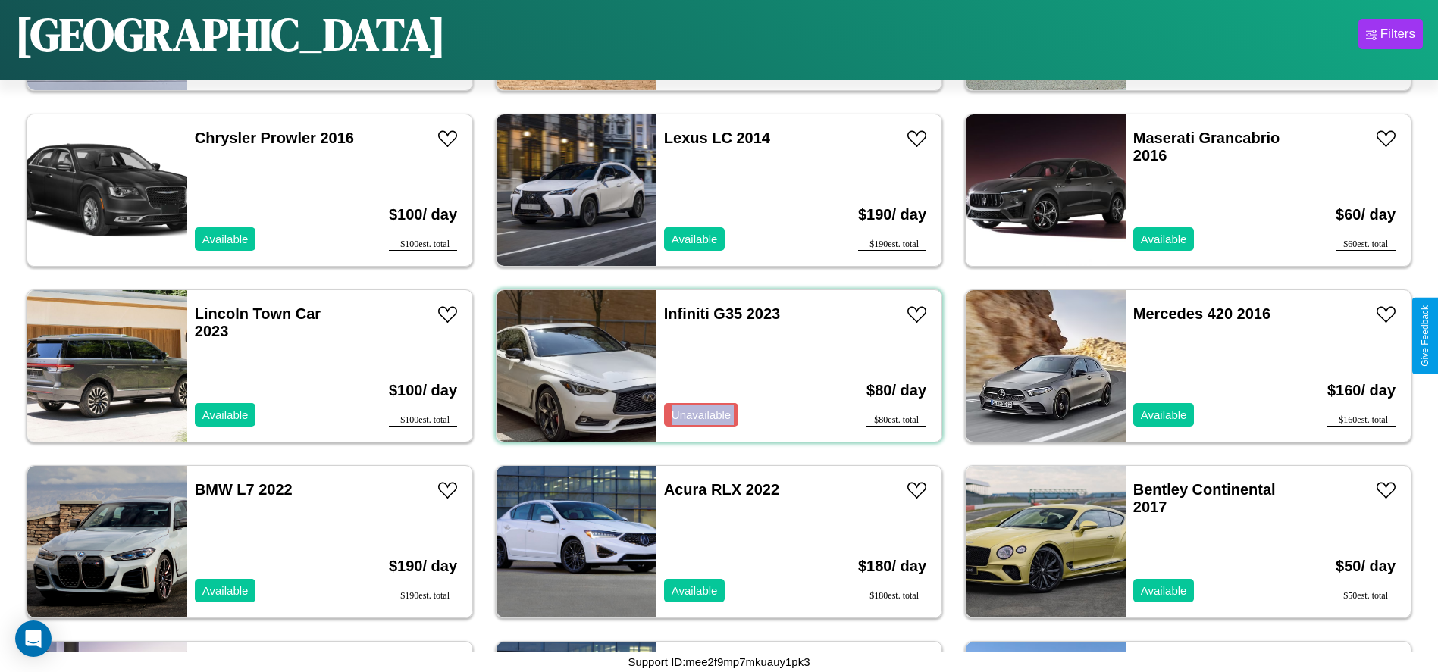
click at [713, 366] on div "Infiniti G35 2023 Unavailable" at bounding box center [743, 366] width 175 height 152
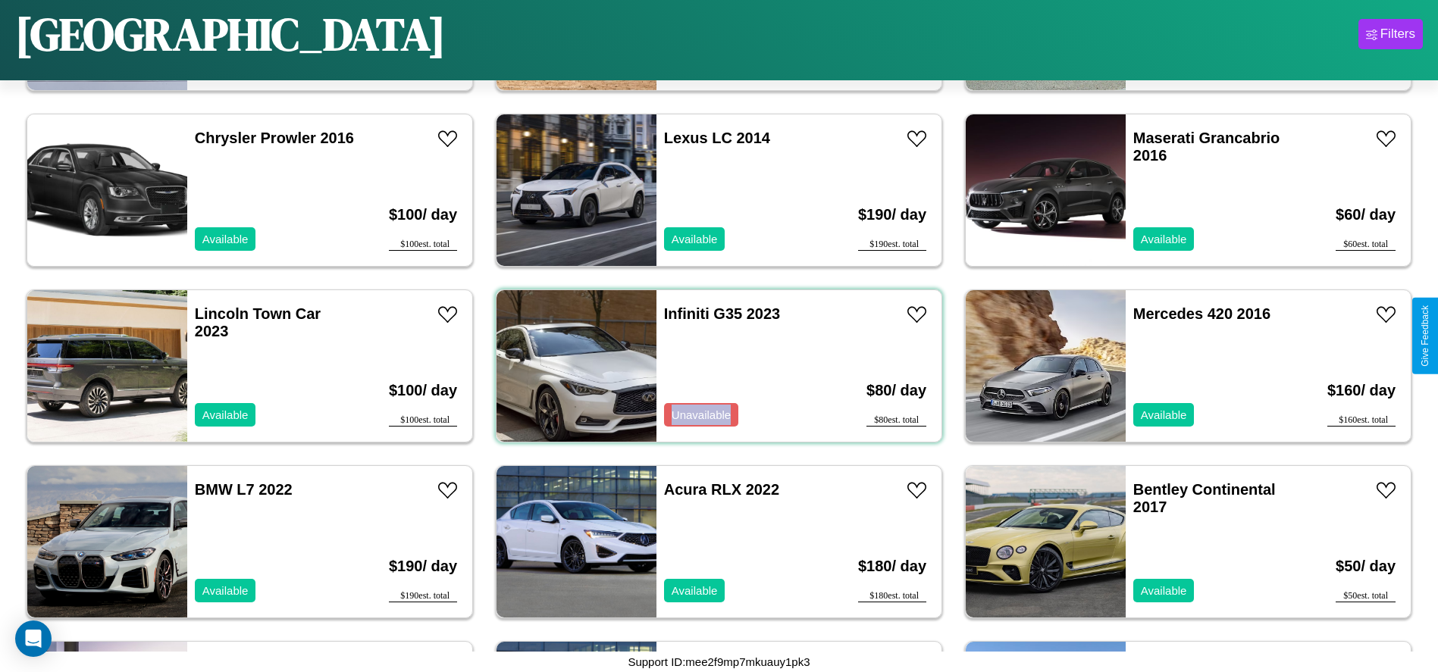
click at [713, 366] on div "Infiniti G35 2023 Unavailable" at bounding box center [743, 366] width 175 height 152
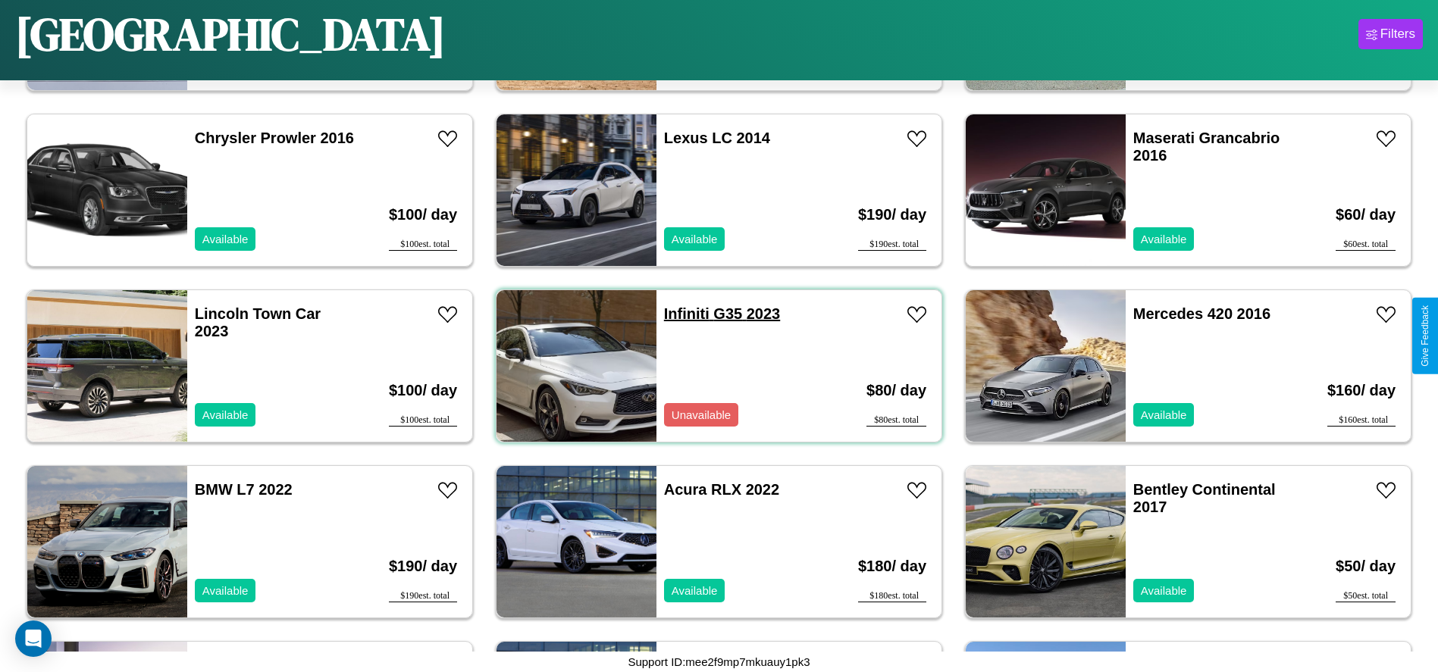
click at [681, 314] on link "Infiniti G35 2023" at bounding box center [722, 314] width 116 height 17
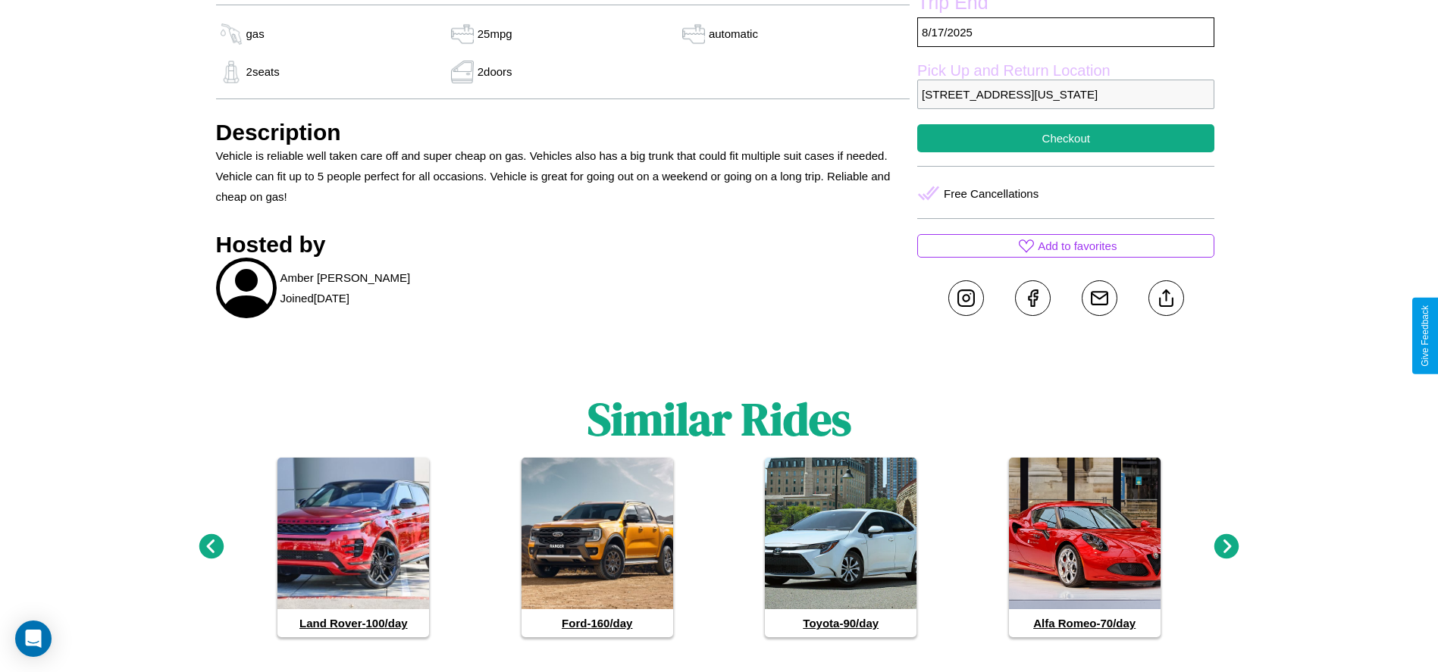
scroll to position [605, 0]
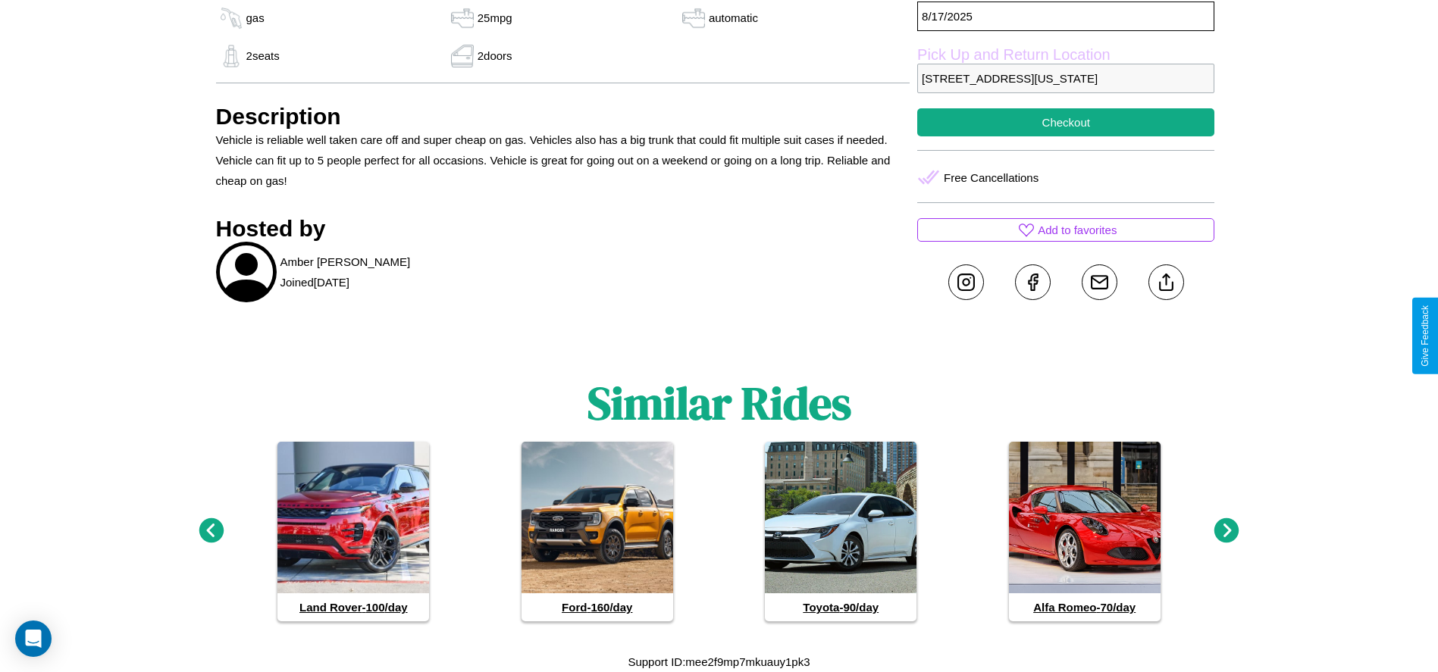
click at [1227, 531] on icon at bounding box center [1226, 531] width 25 height 25
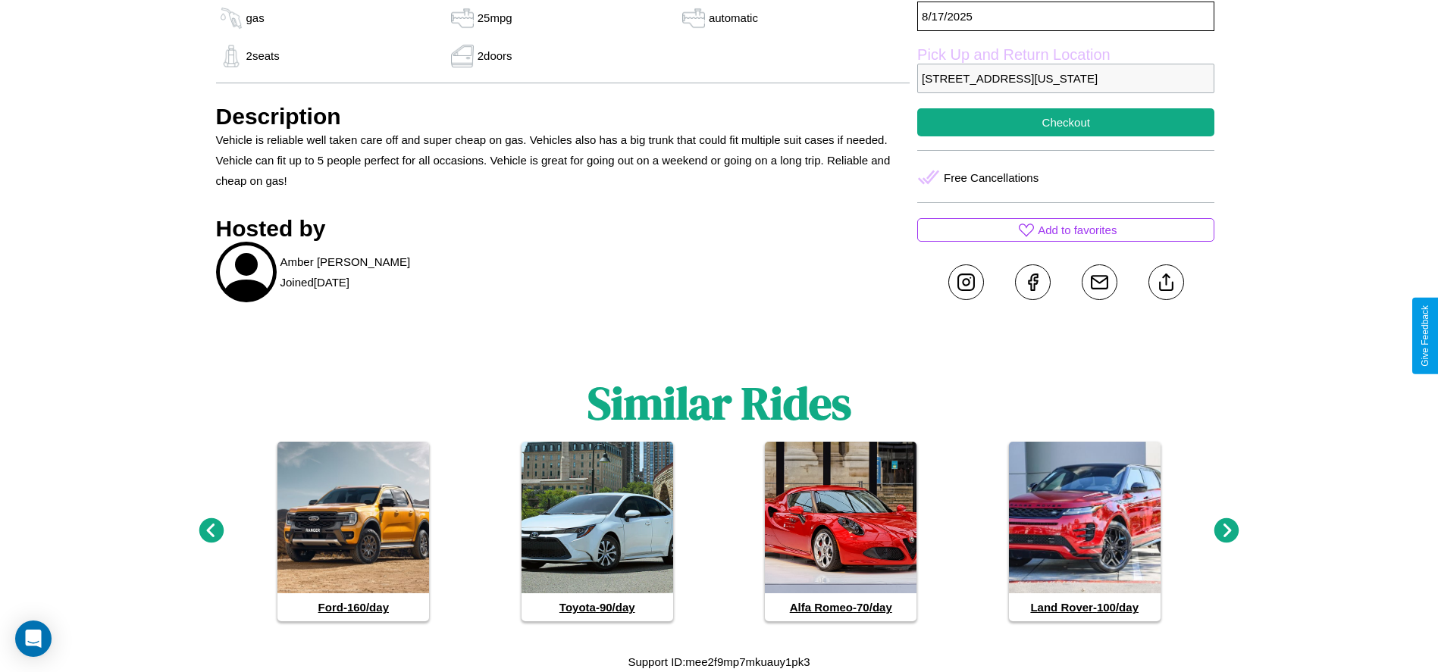
click at [1227, 531] on icon at bounding box center [1226, 531] width 25 height 25
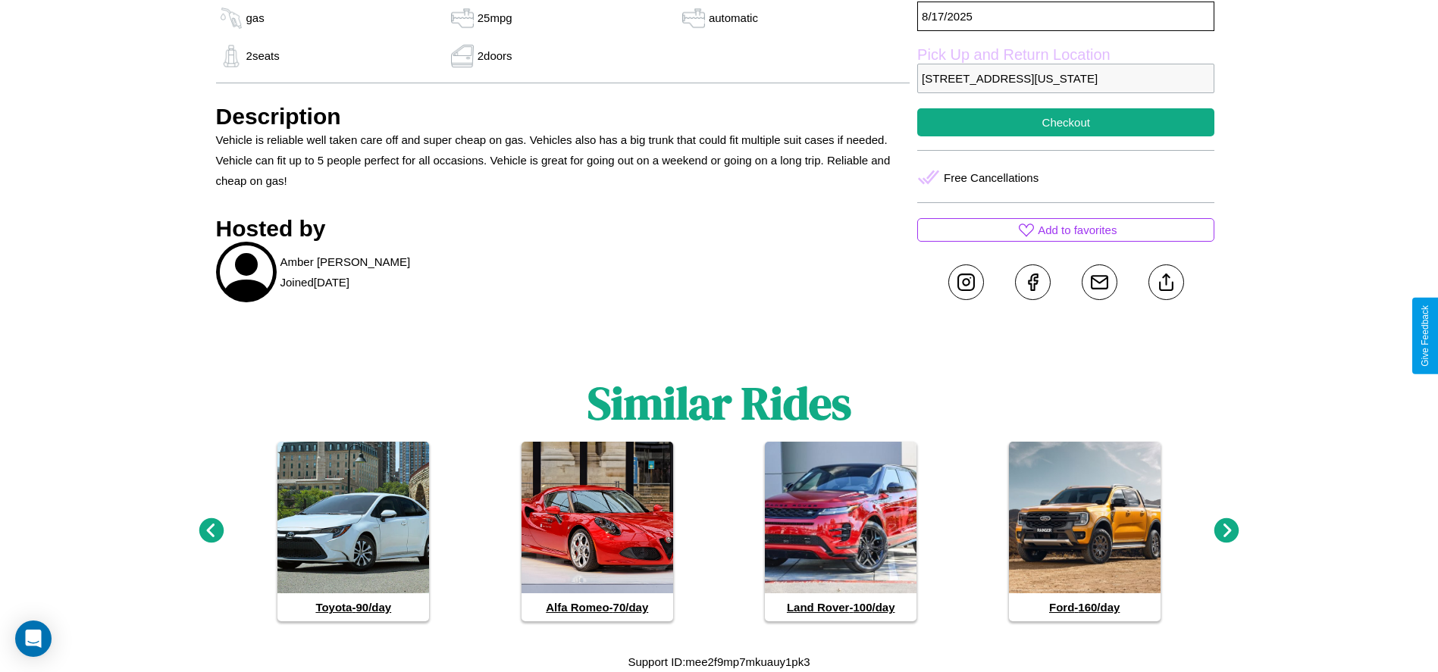
click at [1227, 531] on icon at bounding box center [1226, 531] width 25 height 25
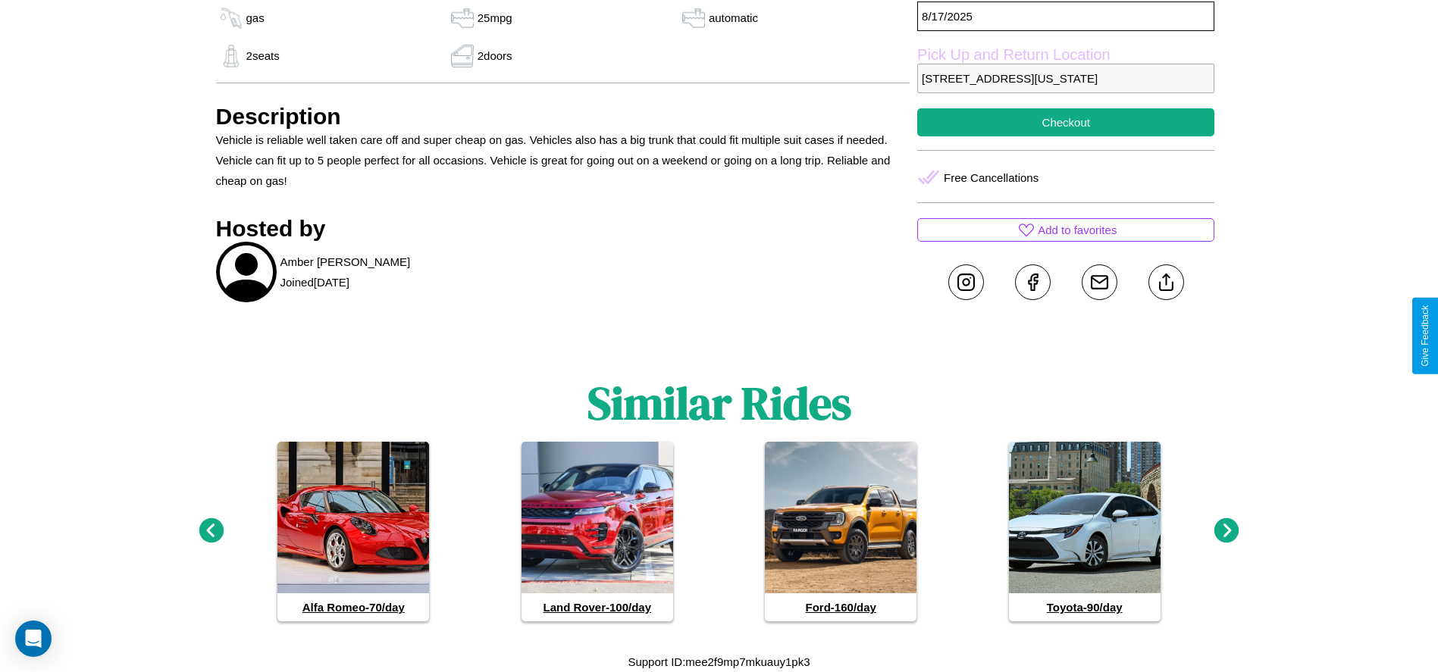
click at [1227, 531] on icon at bounding box center [1226, 531] width 25 height 25
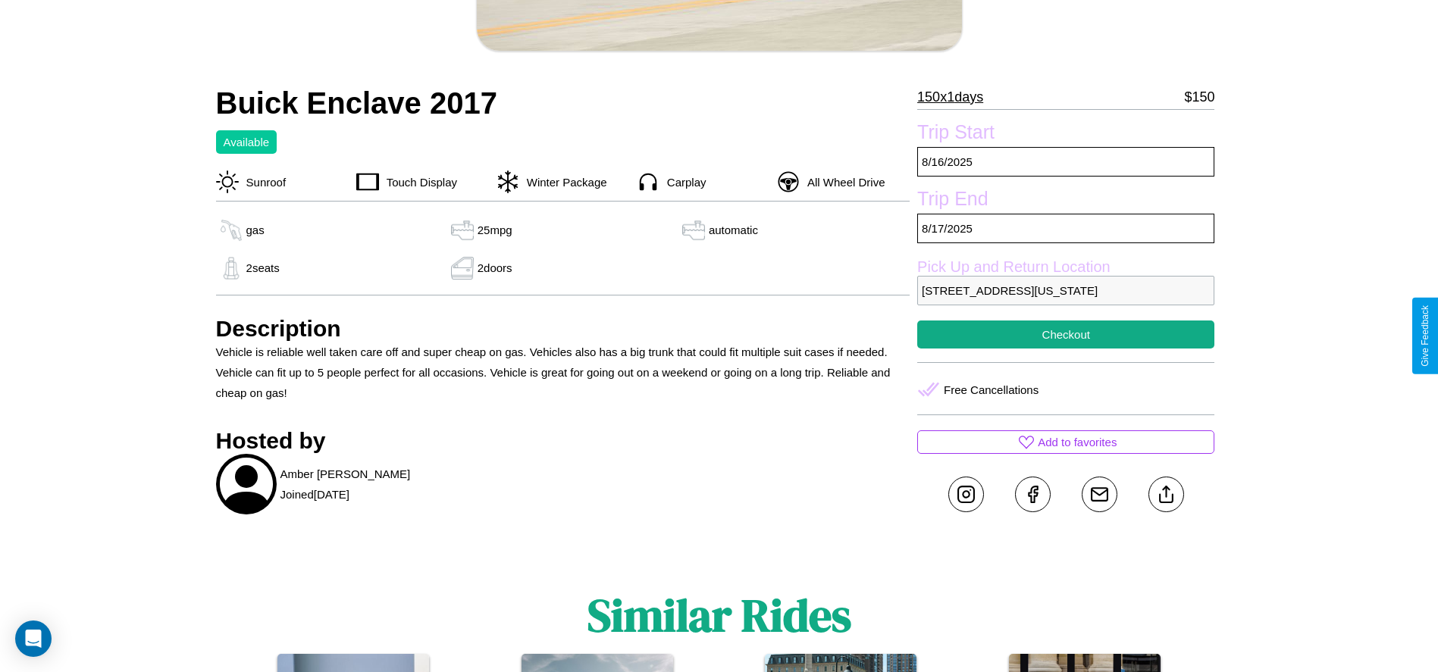
scroll to position [391, 0]
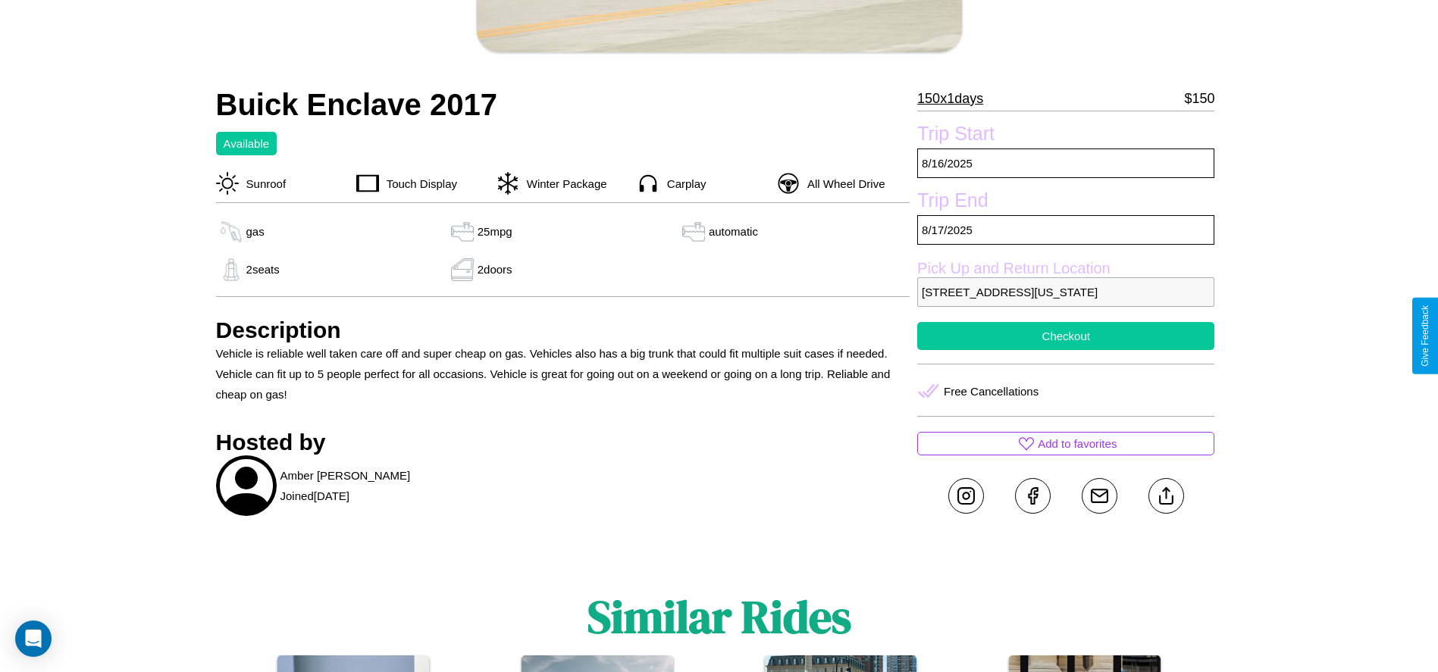
click at [1066, 336] on button "Checkout" at bounding box center [1065, 336] width 297 height 28
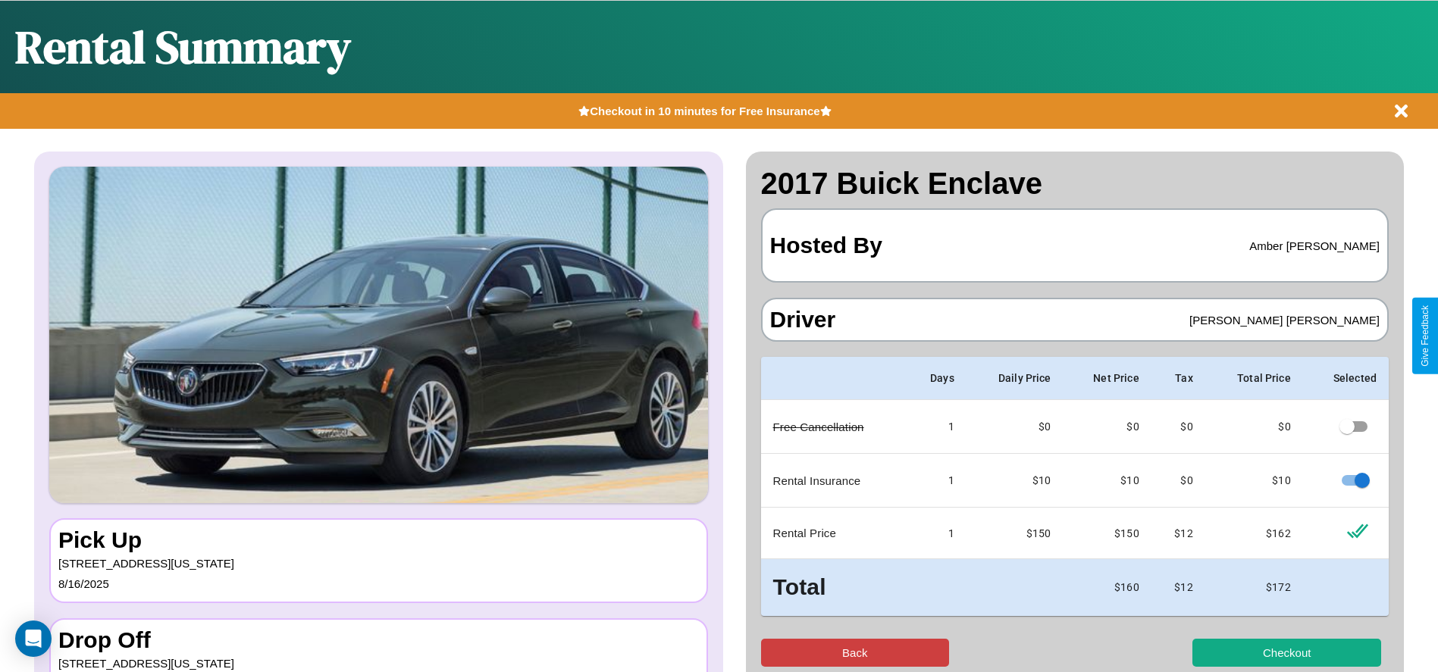
click at [854, 653] on button "Back" at bounding box center [855, 653] width 189 height 28
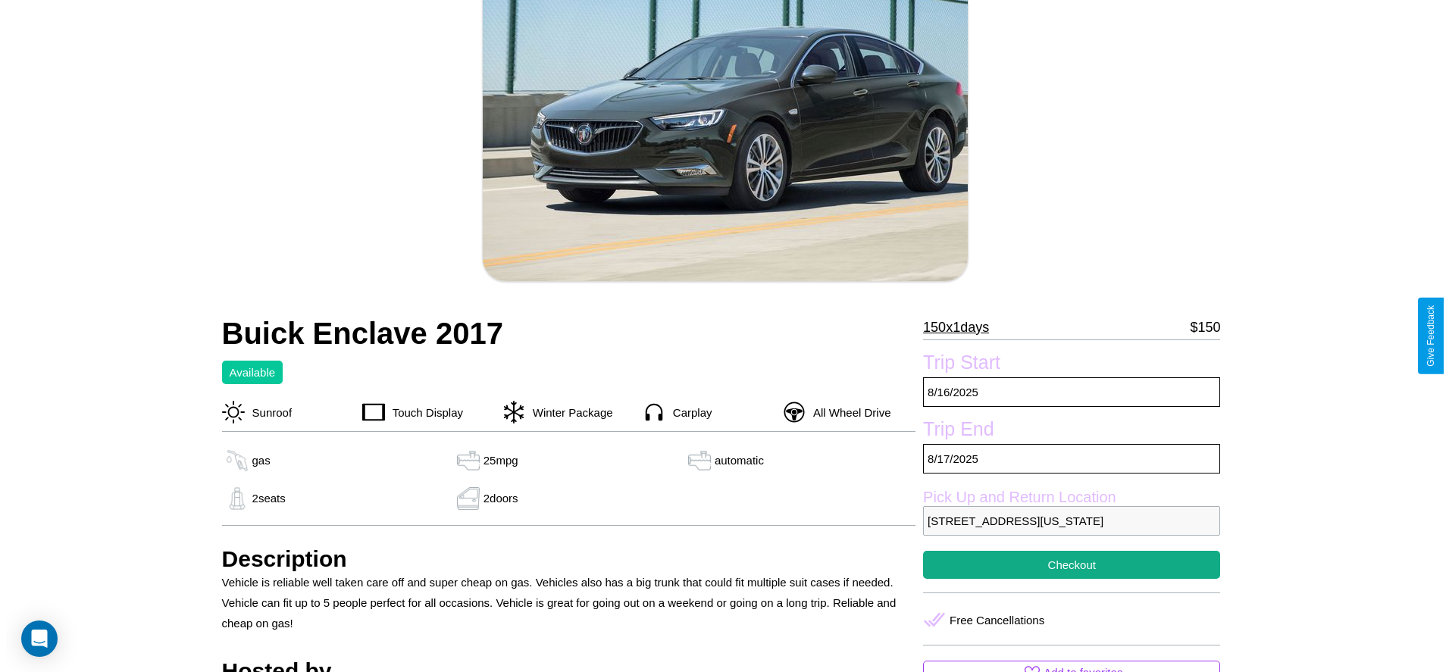
scroll to position [218, 0]
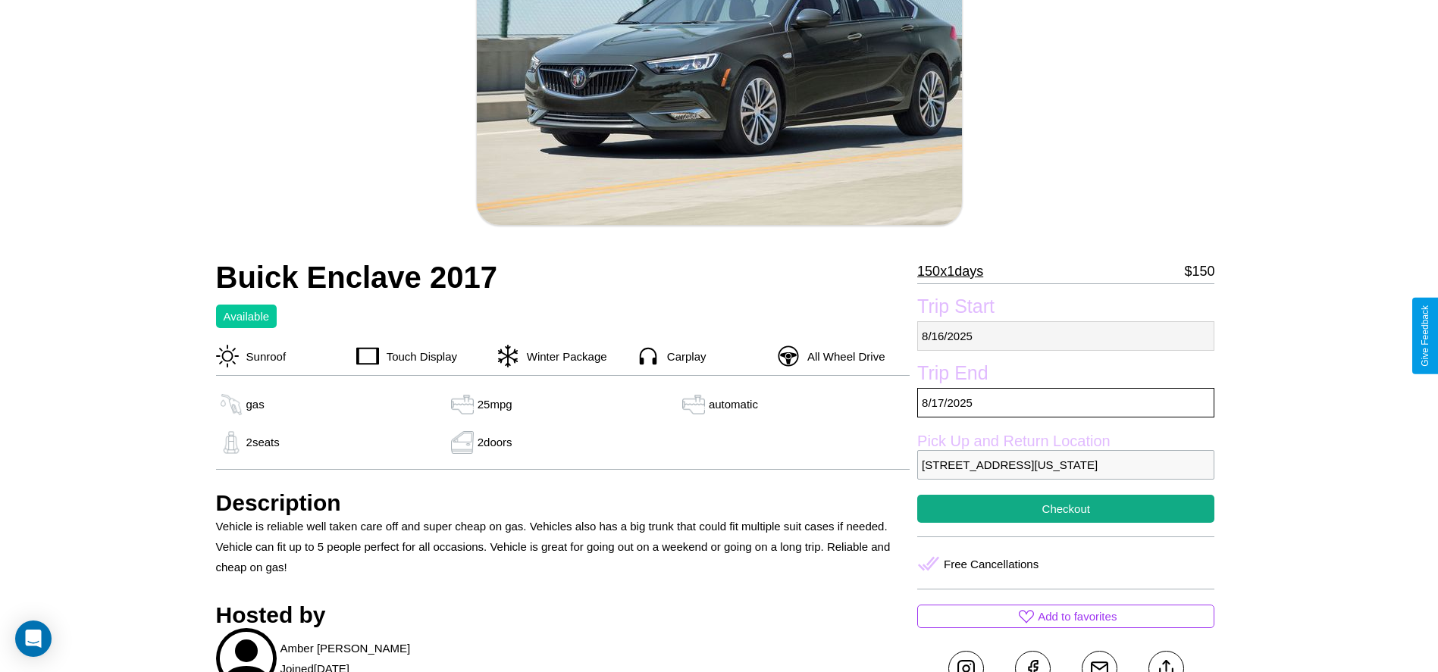
click at [1066, 336] on p "8 / 16 / 2025" at bounding box center [1065, 336] width 297 height 30
select select "*"
select select "****"
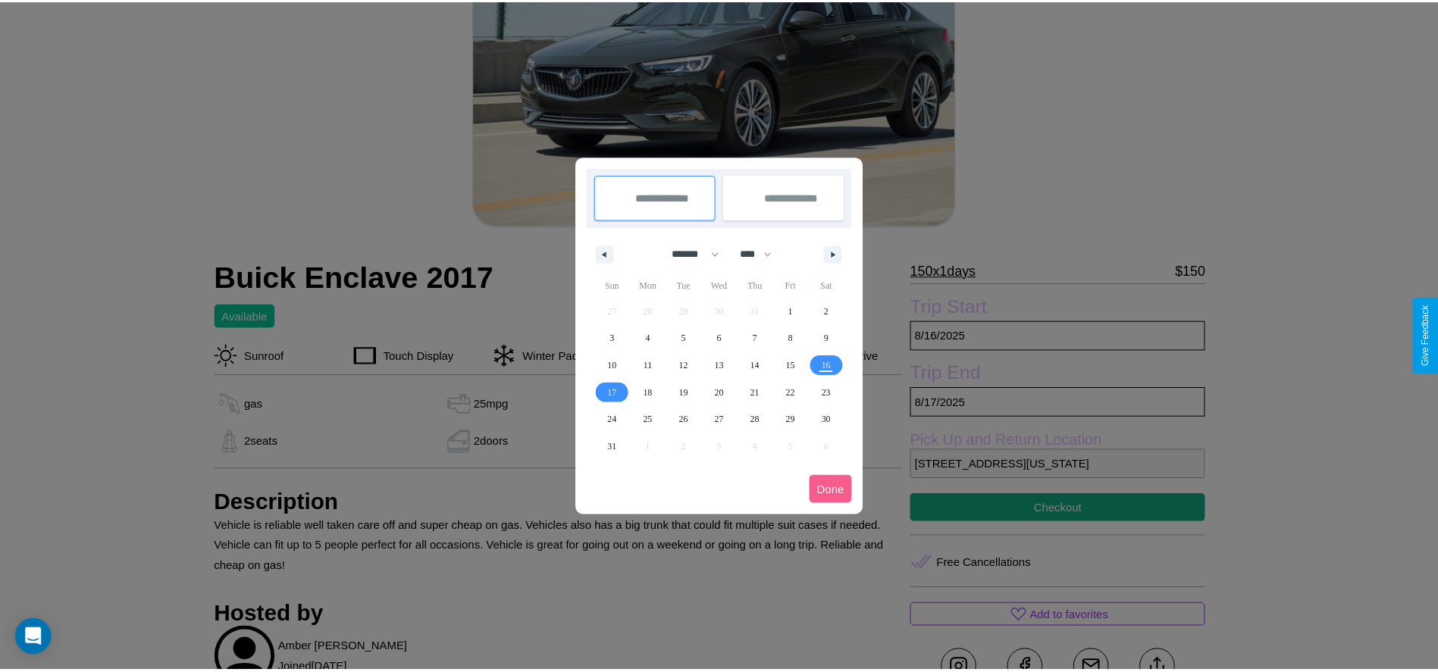
scroll to position [0, 0]
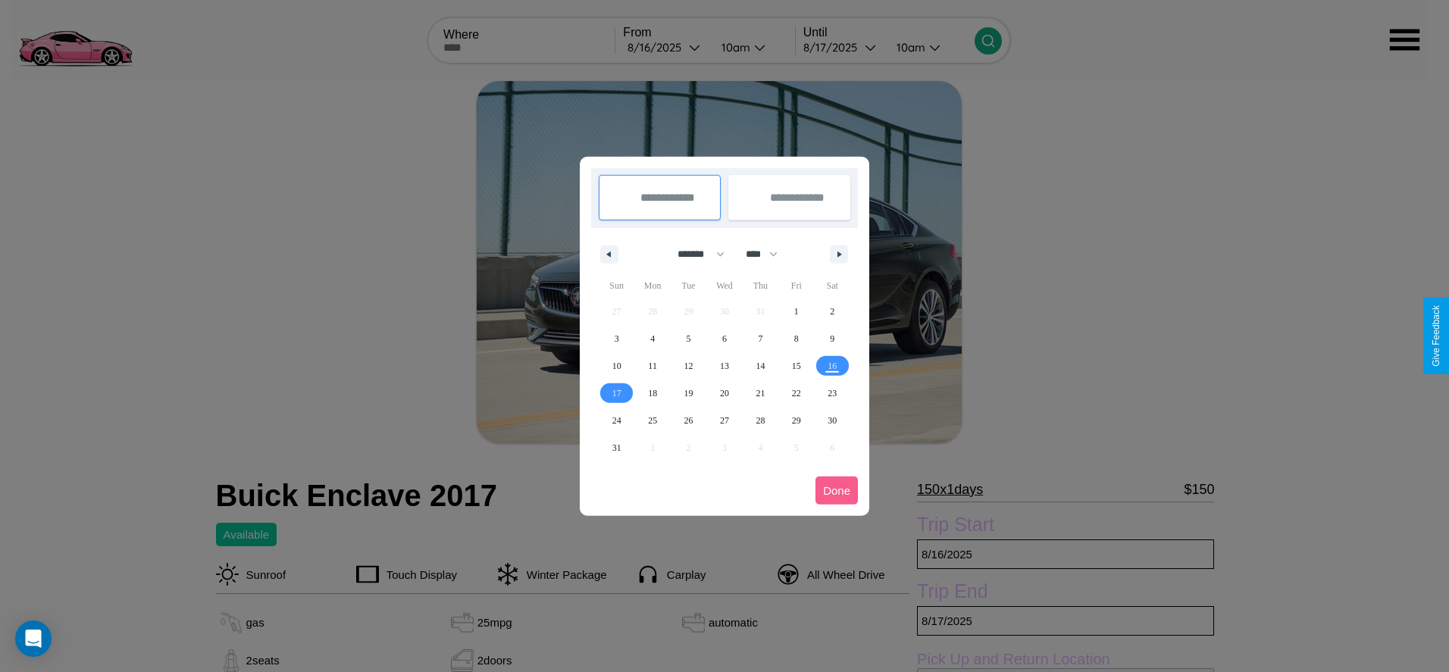
click at [666, 47] on div at bounding box center [724, 336] width 1449 height 672
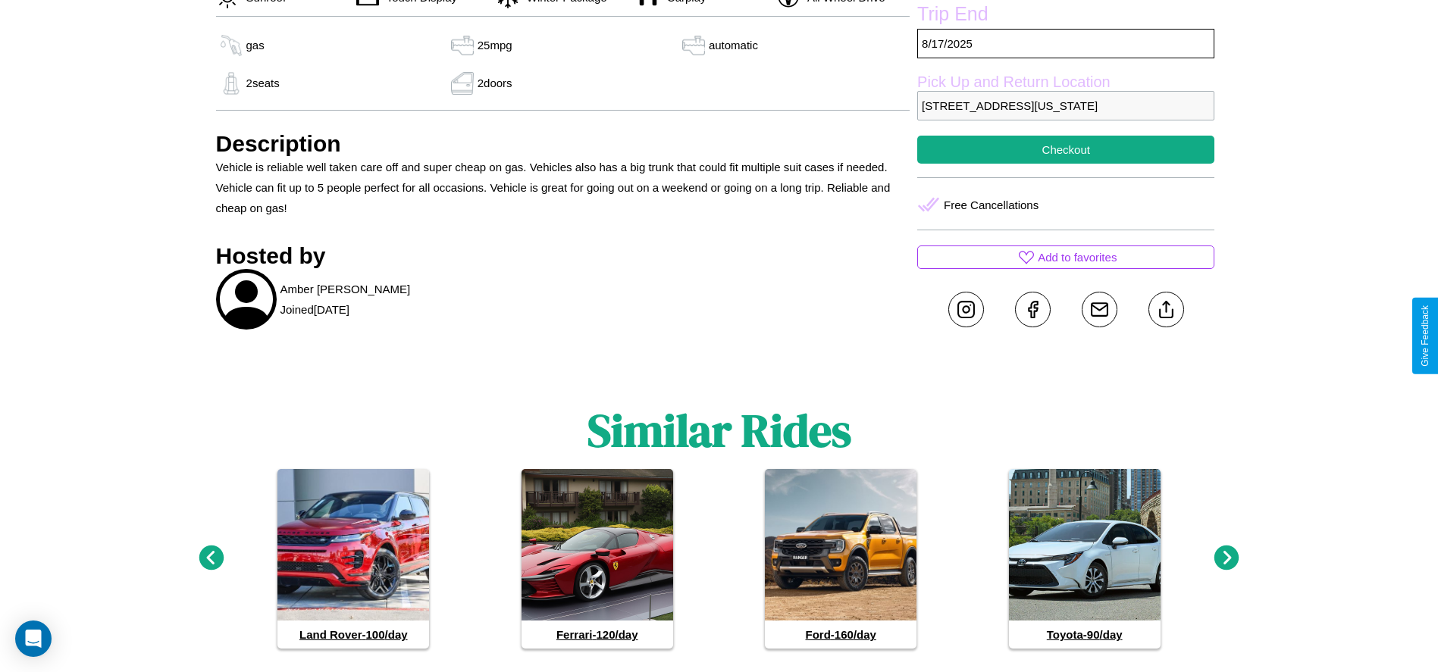
scroll to position [605, 0]
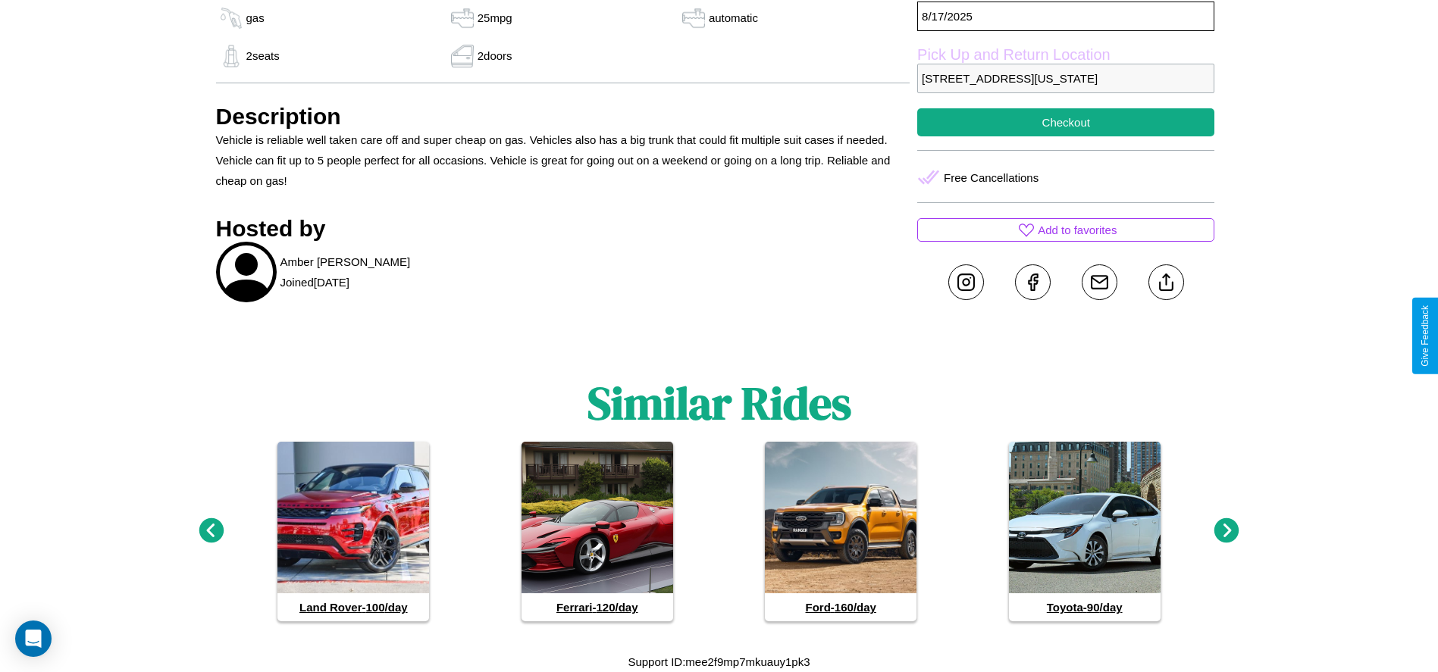
click at [211, 531] on icon at bounding box center [211, 531] width 25 height 25
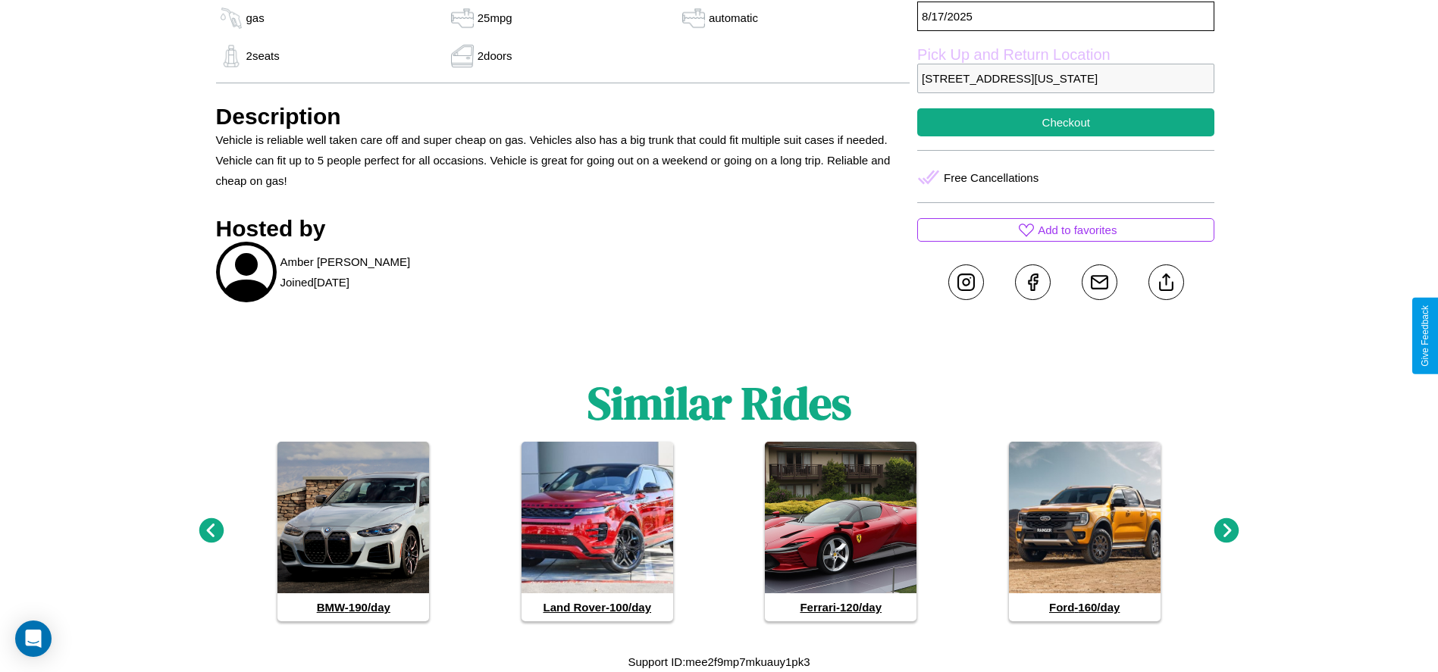
click at [1227, 531] on icon at bounding box center [1226, 531] width 25 height 25
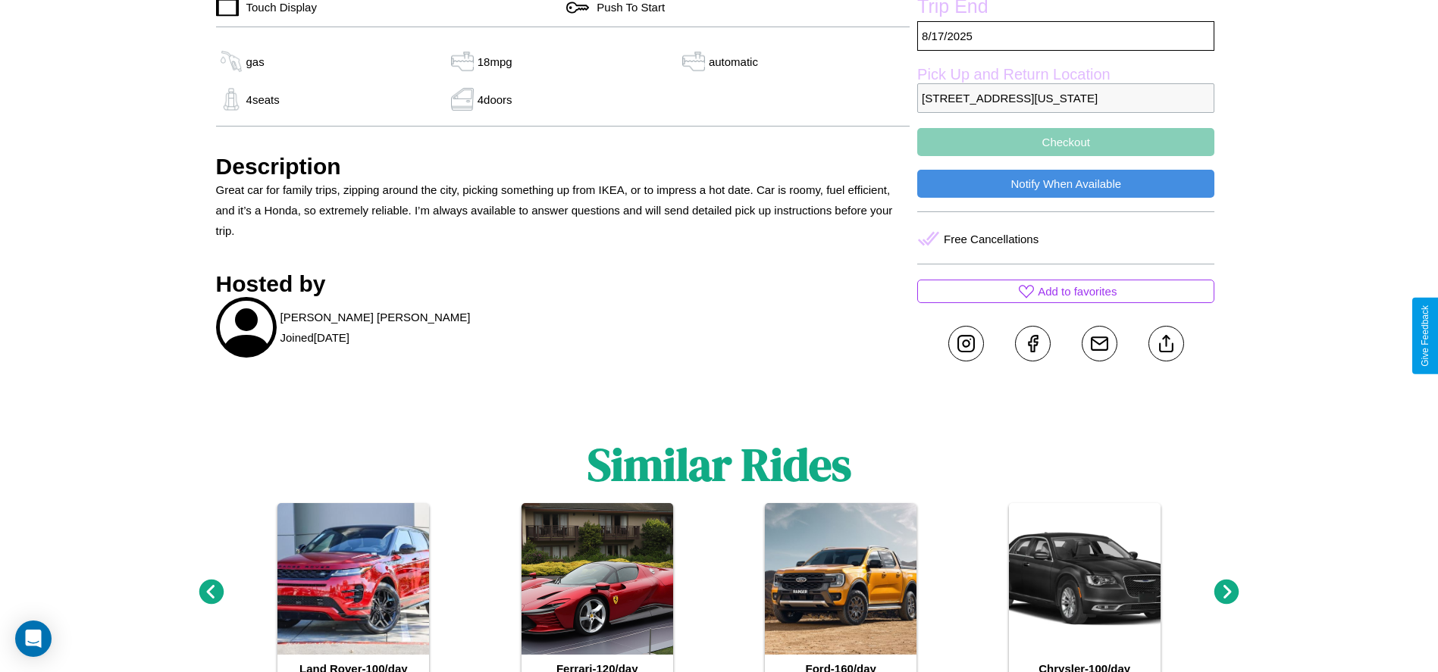
scroll to position [742, 0]
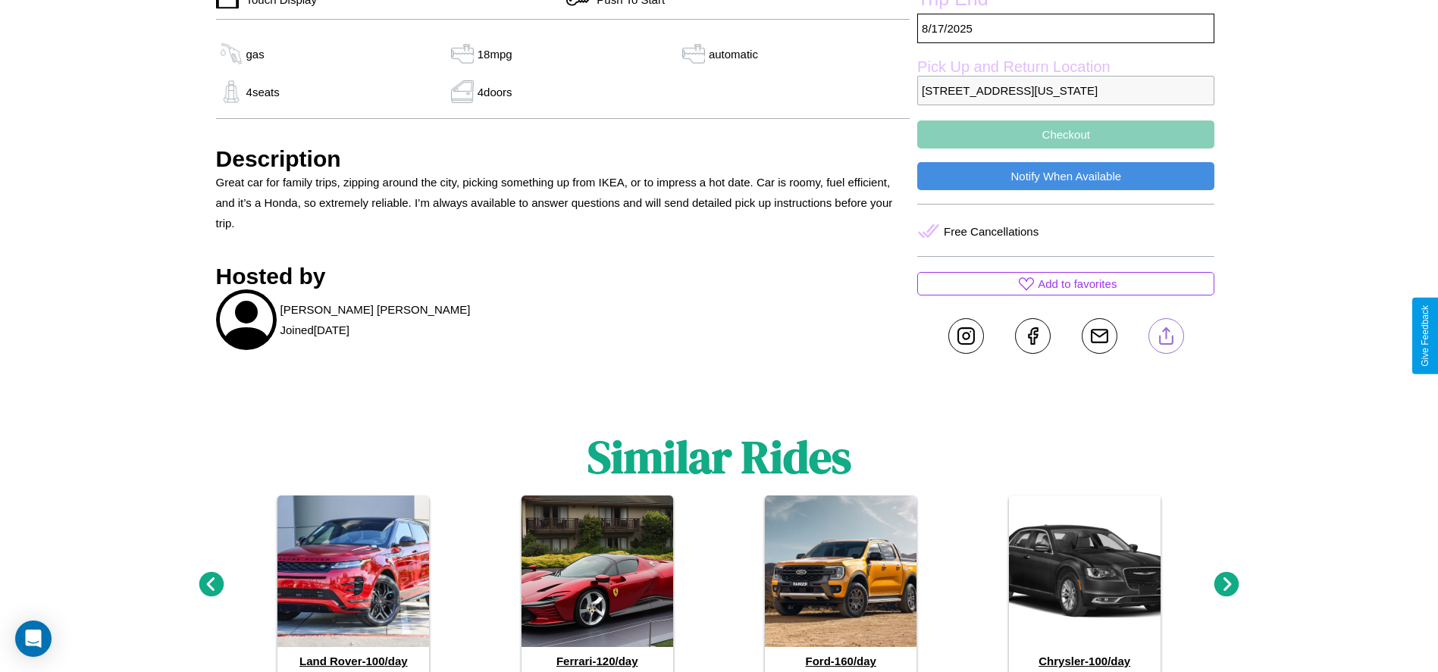
click at [1166, 336] on line at bounding box center [1166, 333] width 0 height 11
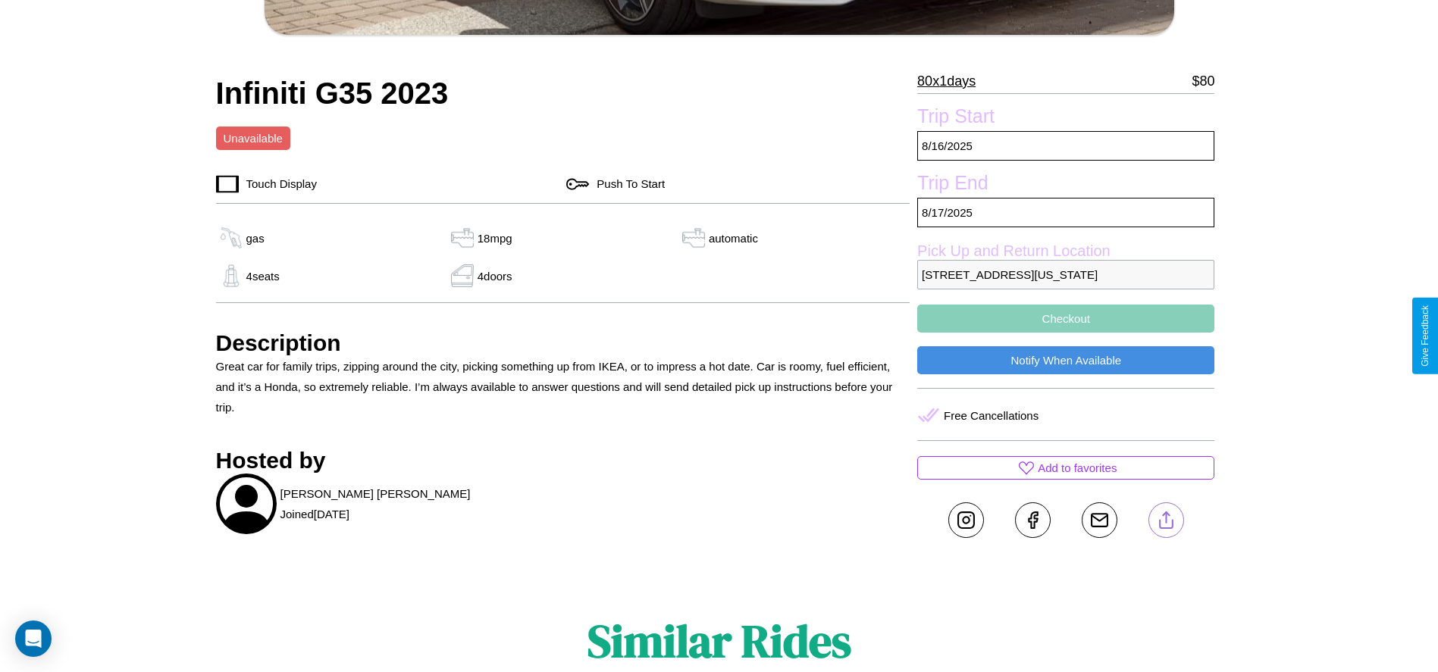
scroll to position [541, 0]
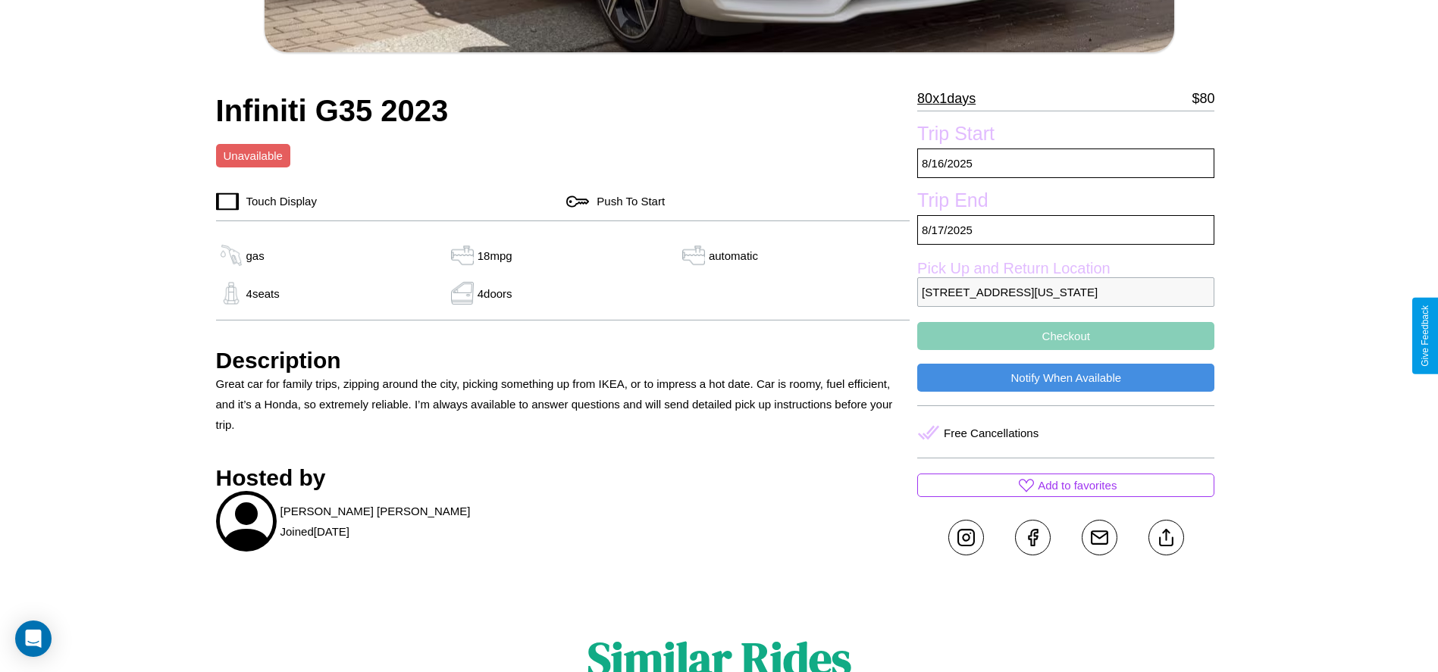
click at [1066, 336] on button "Checkout" at bounding box center [1065, 336] width 297 height 28
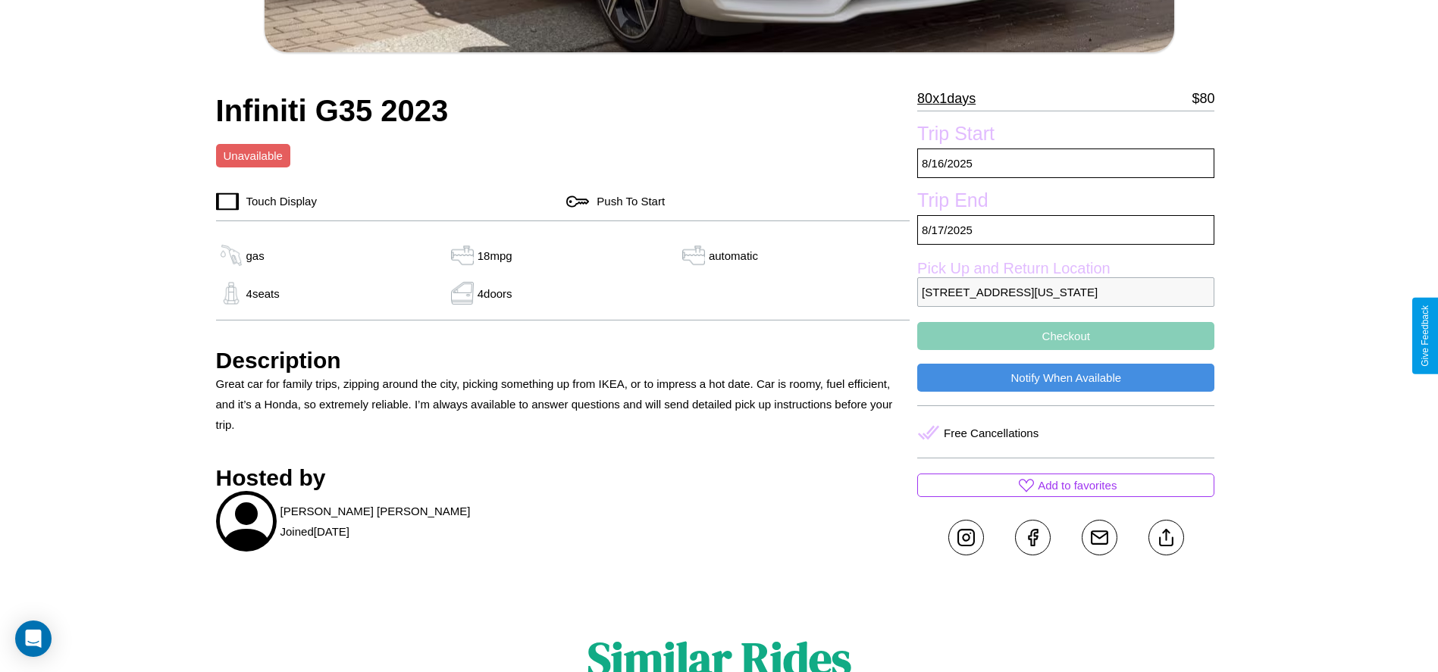
click at [1066, 336] on button "Checkout" at bounding box center [1065, 336] width 297 height 28
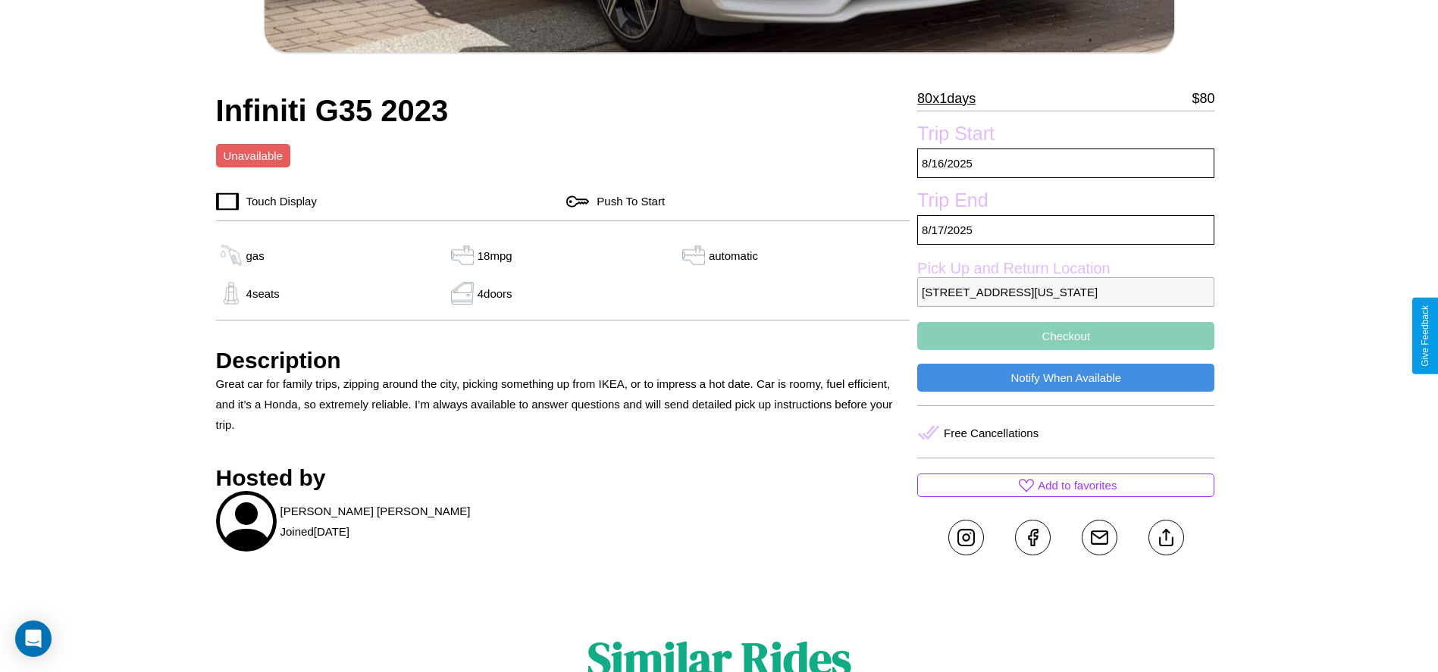
click at [1066, 336] on button "Checkout" at bounding box center [1065, 336] width 297 height 28
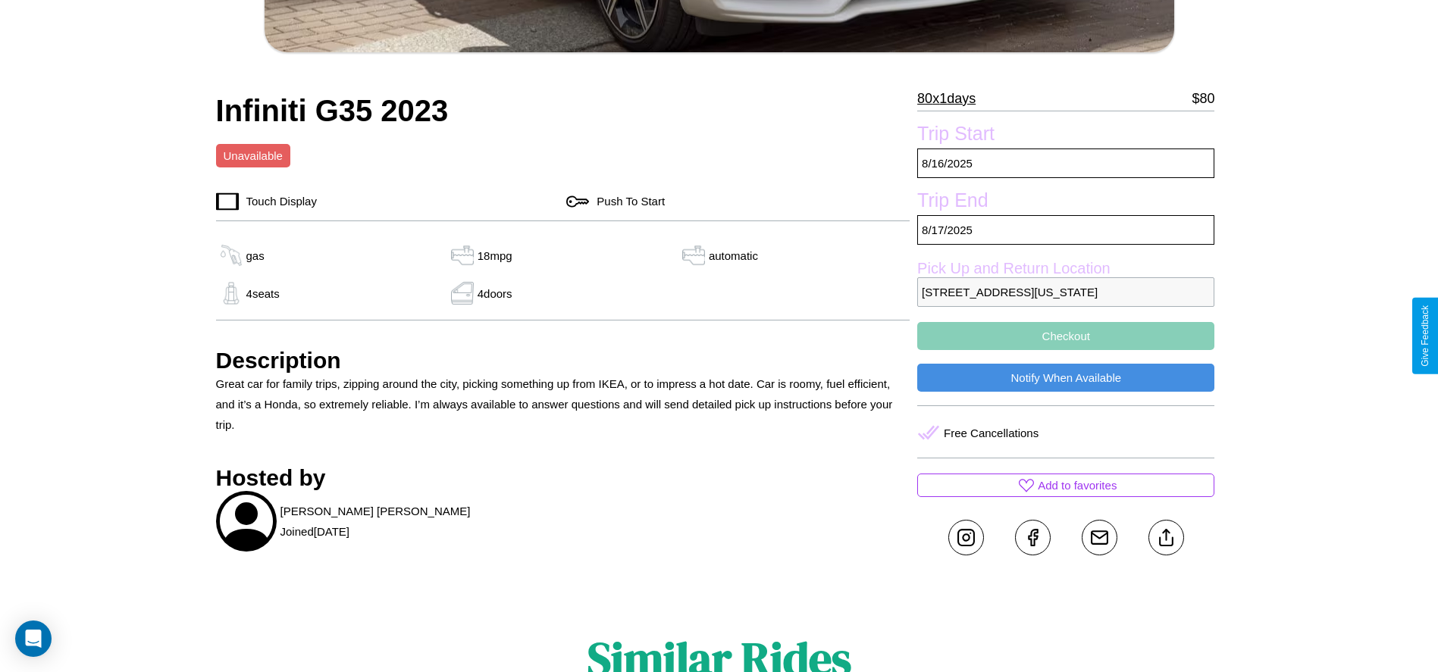
click at [1066, 336] on button "Checkout" at bounding box center [1065, 336] width 297 height 28
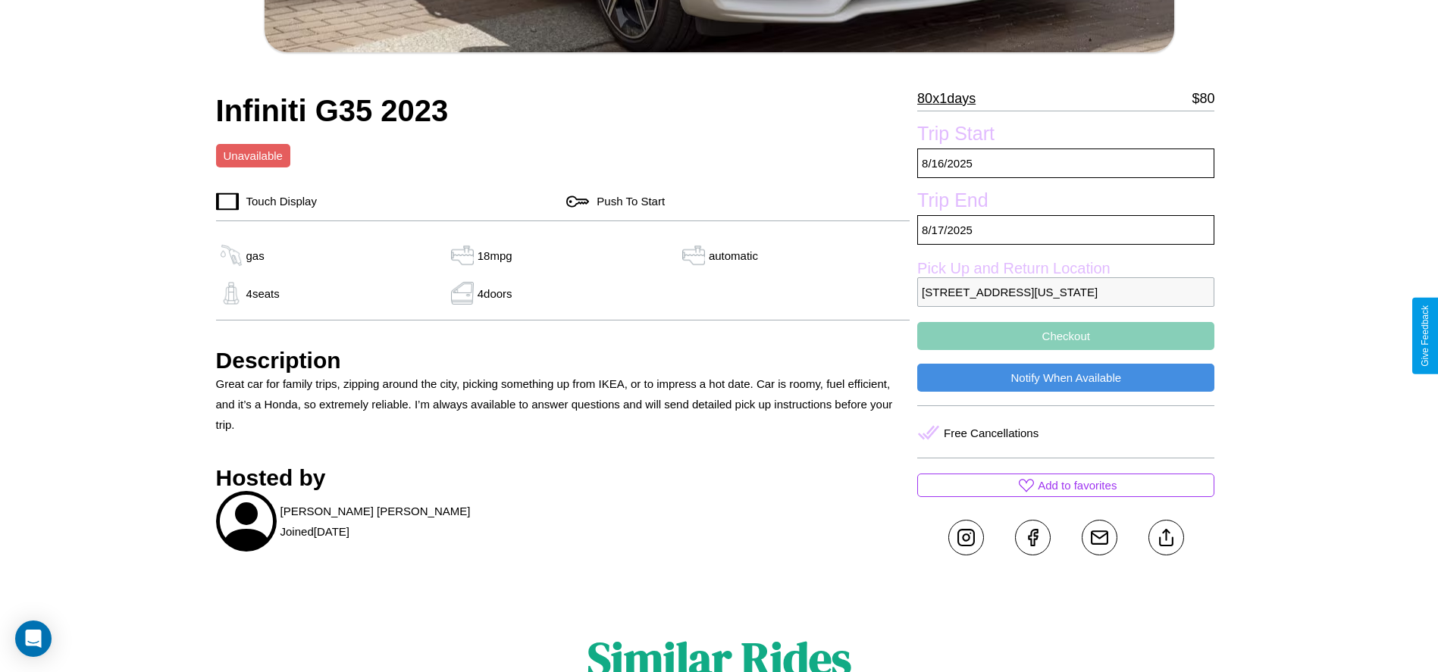
click at [1066, 336] on button "Checkout" at bounding box center [1065, 336] width 297 height 28
